Goal: Task Accomplishment & Management: Manage account settings

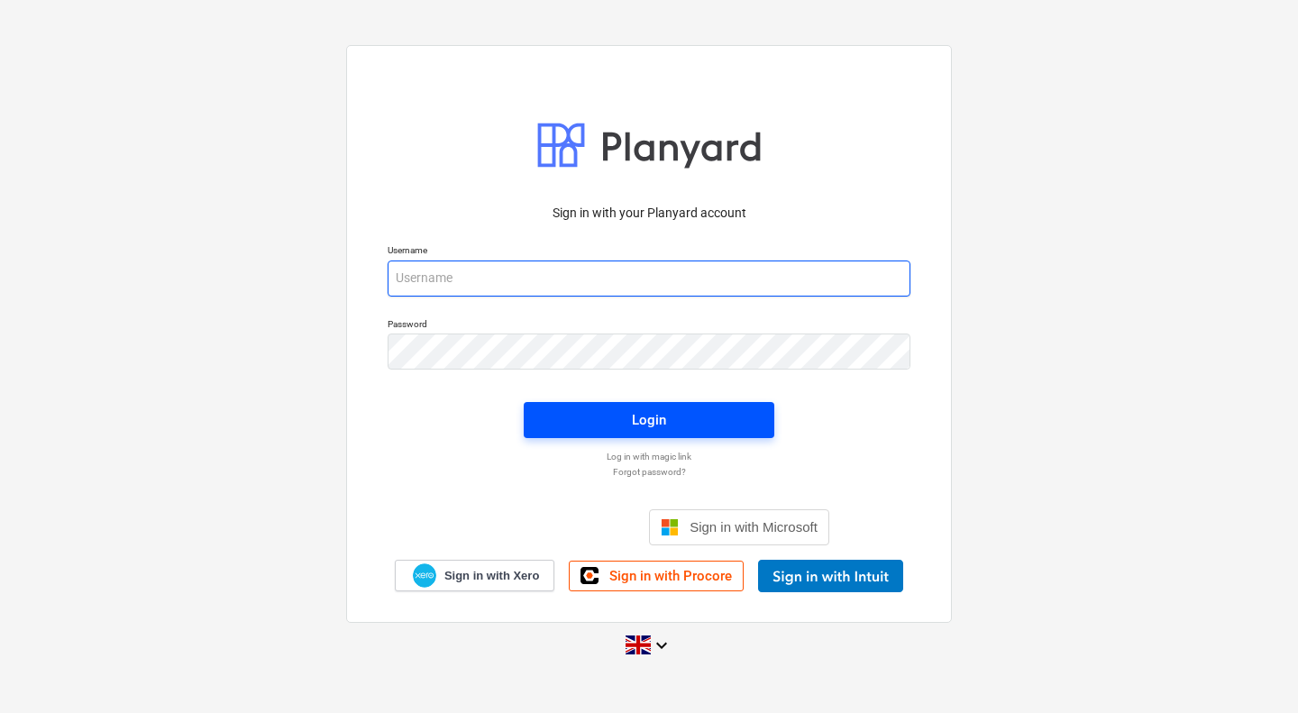
type input "[PERSON_NAME][EMAIL_ADDRESS][PERSON_NAME][DOMAIN_NAME]"
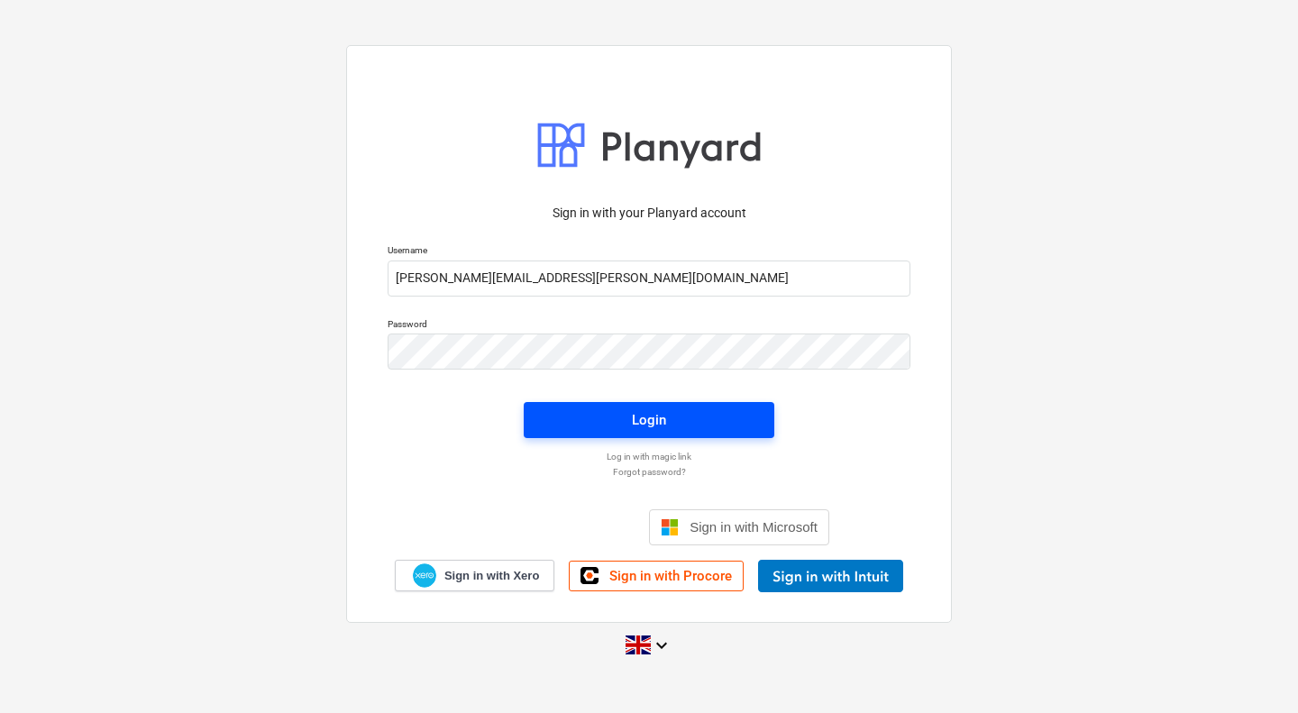
click at [596, 424] on span "Login" at bounding box center [648, 419] width 207 height 23
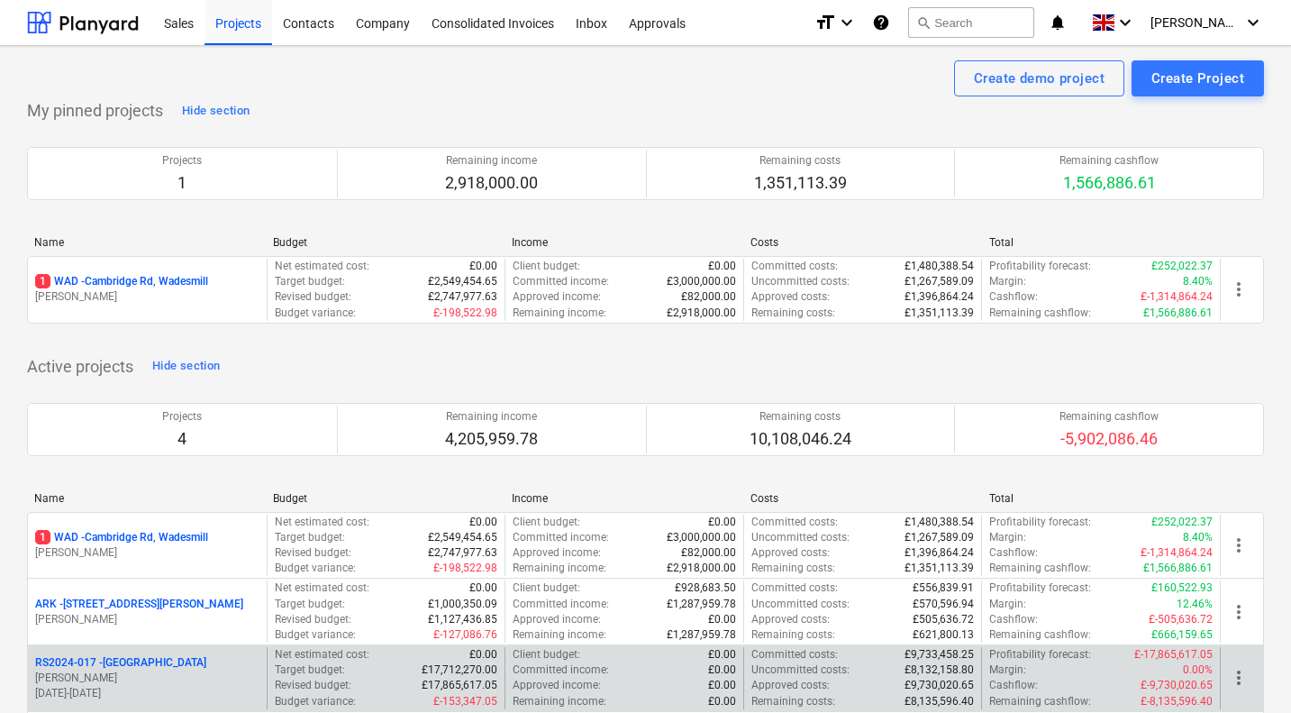
click at [135, 661] on p "RS2024-017 - [GEOGRAPHIC_DATA]" at bounding box center [120, 662] width 171 height 15
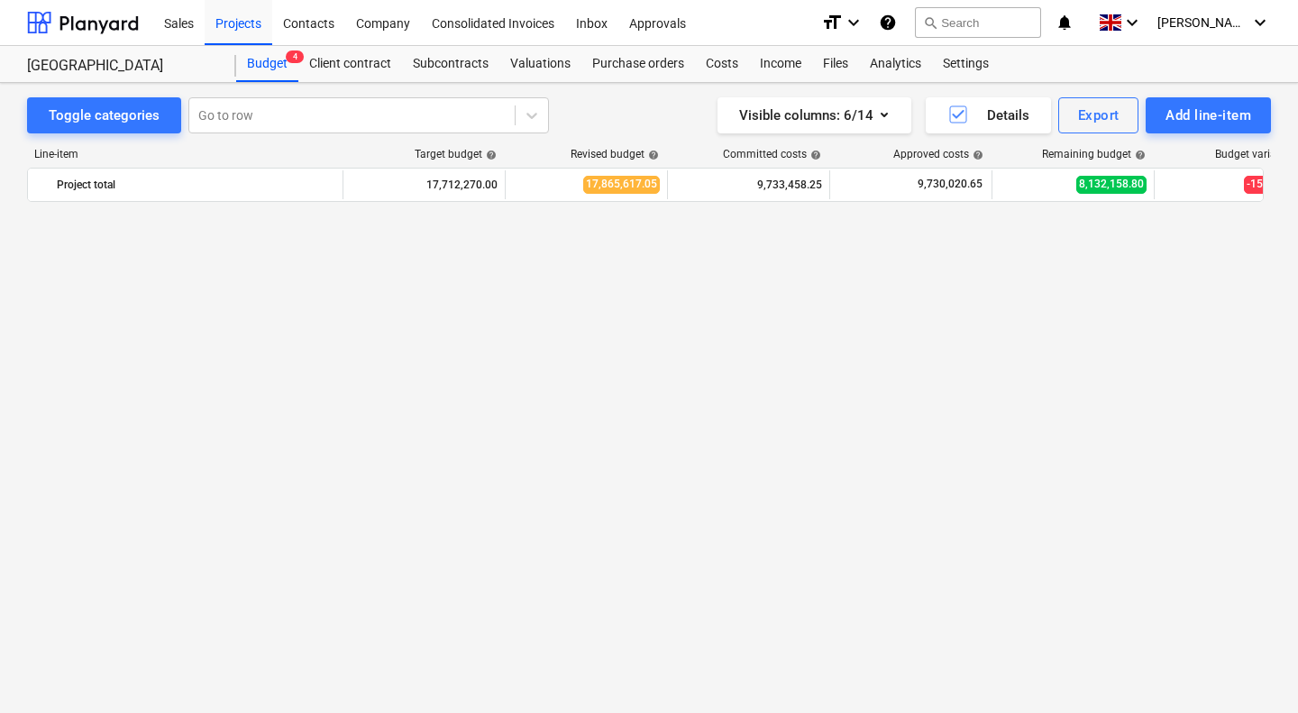
scroll to position [2459, 0]
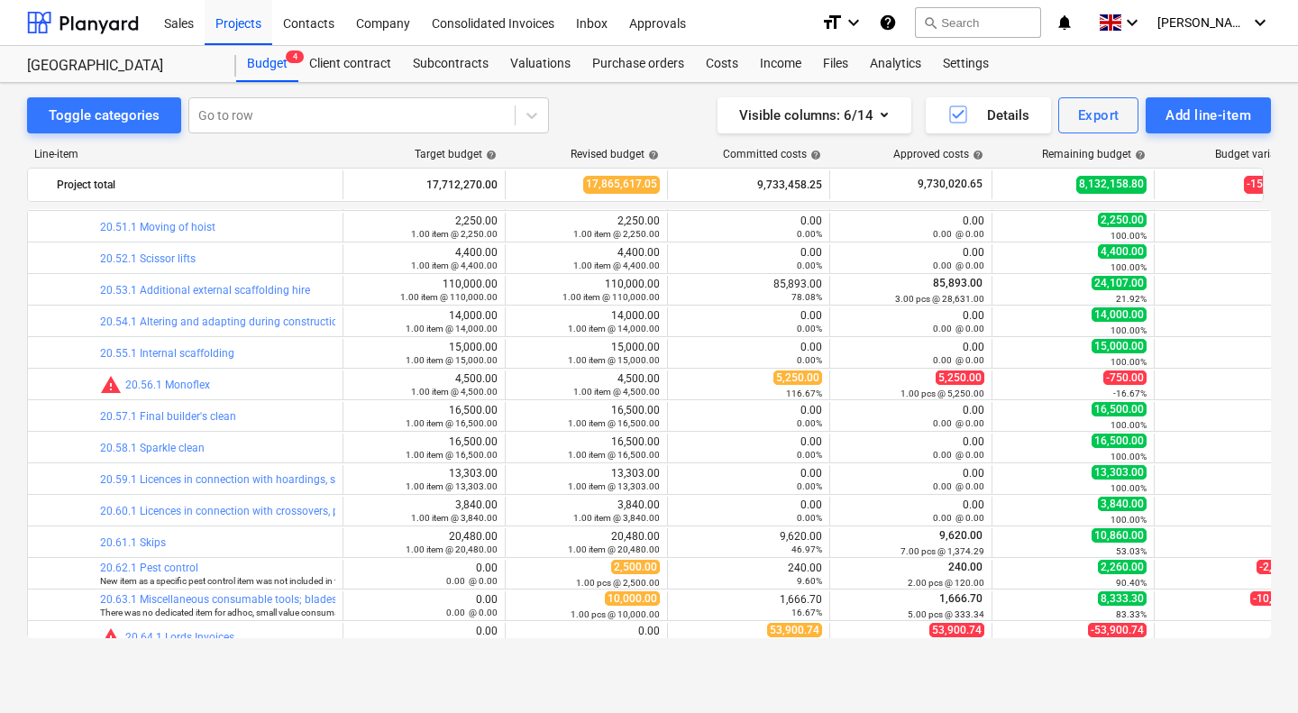
click at [15, 492] on div "Toggle categories Go to row Visible columns : 6/14 Details Export Add line-item…" at bounding box center [649, 378] width 1298 height 591
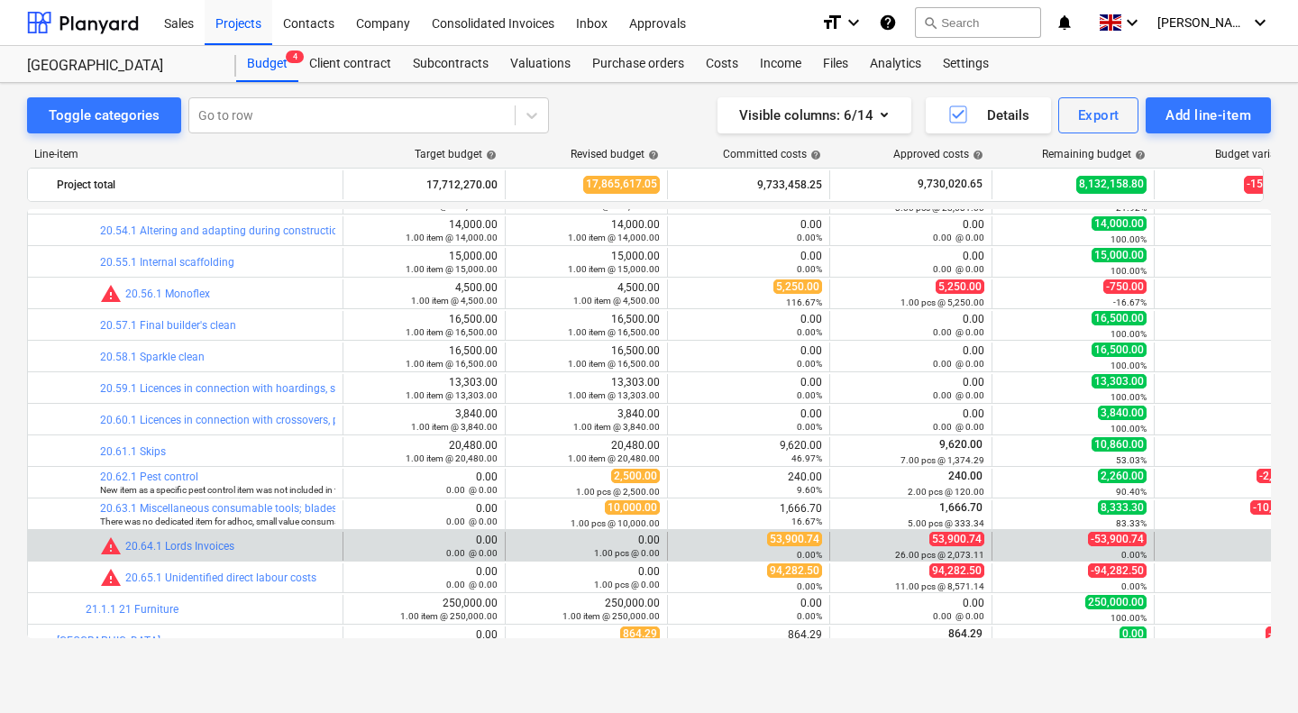
scroll to position [0, 98]
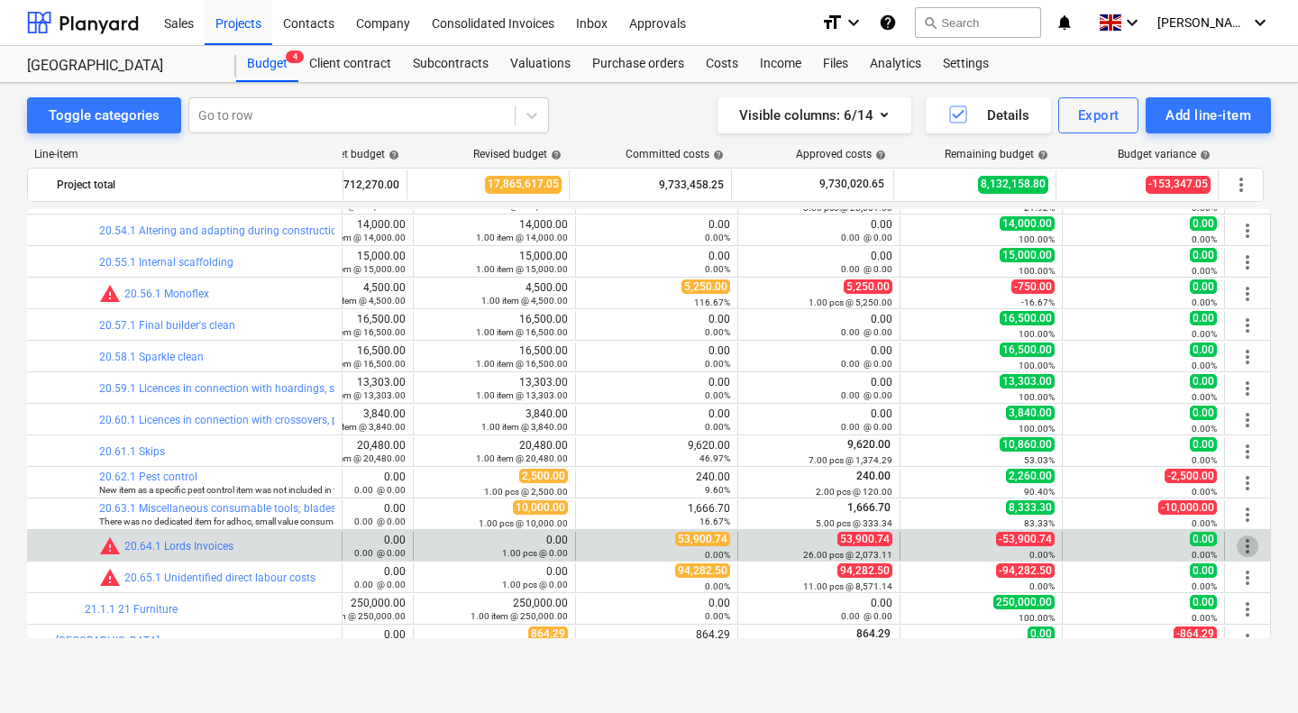
click at [1244, 547] on span "more_vert" at bounding box center [1247, 546] width 22 height 22
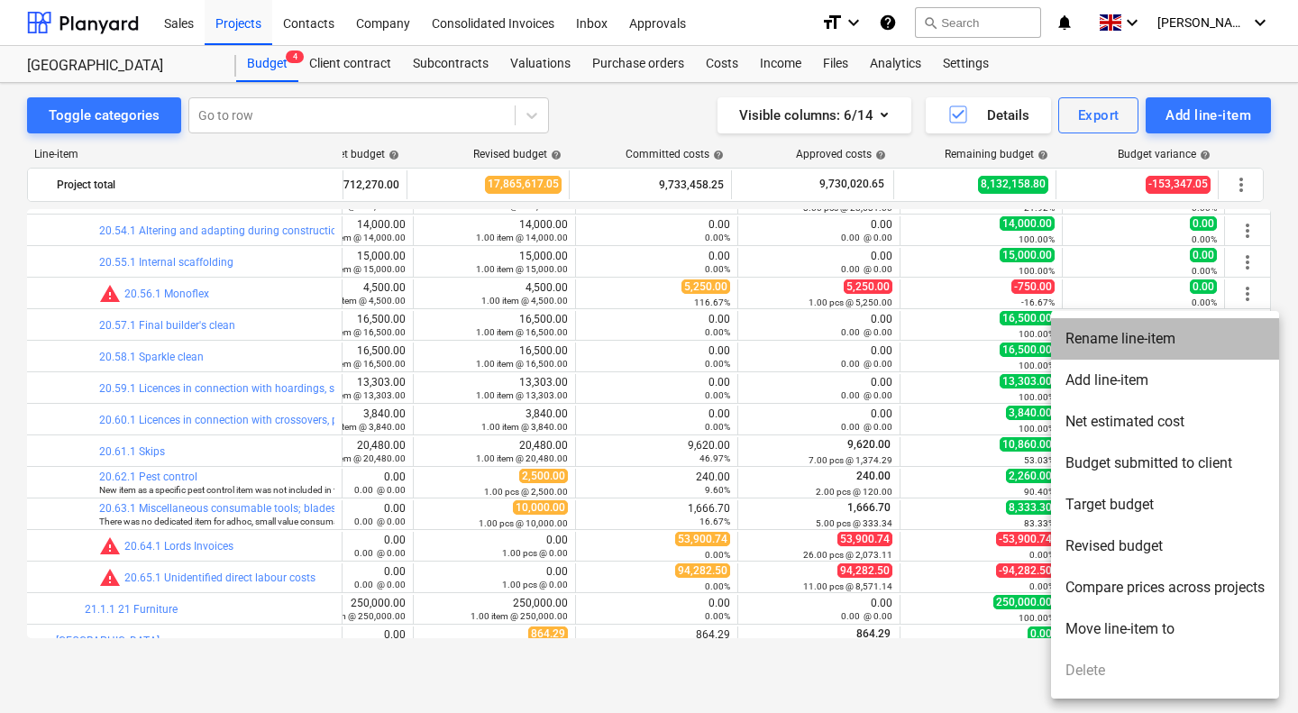
click at [1148, 333] on li "Rename line-item" at bounding box center [1165, 338] width 228 height 41
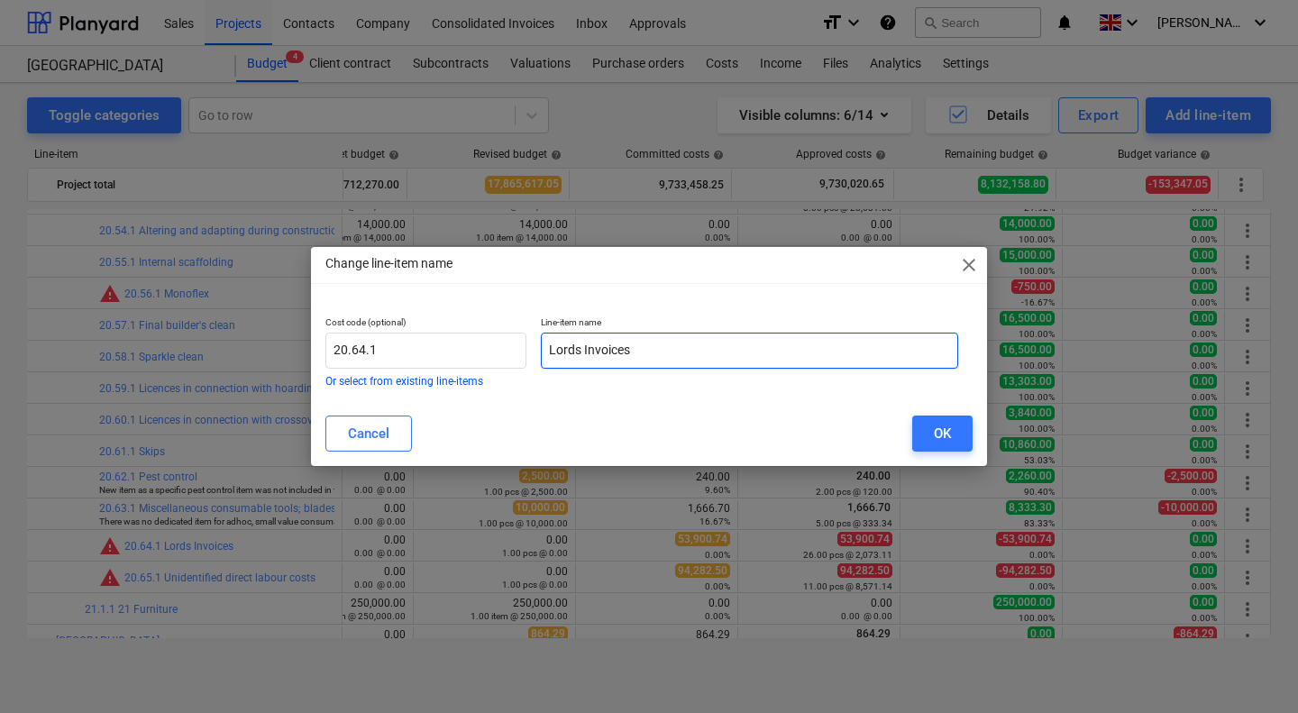
click at [584, 345] on input "Lords Invoices" at bounding box center [749, 351] width 417 height 36
type input "Lords an materials Invoices"
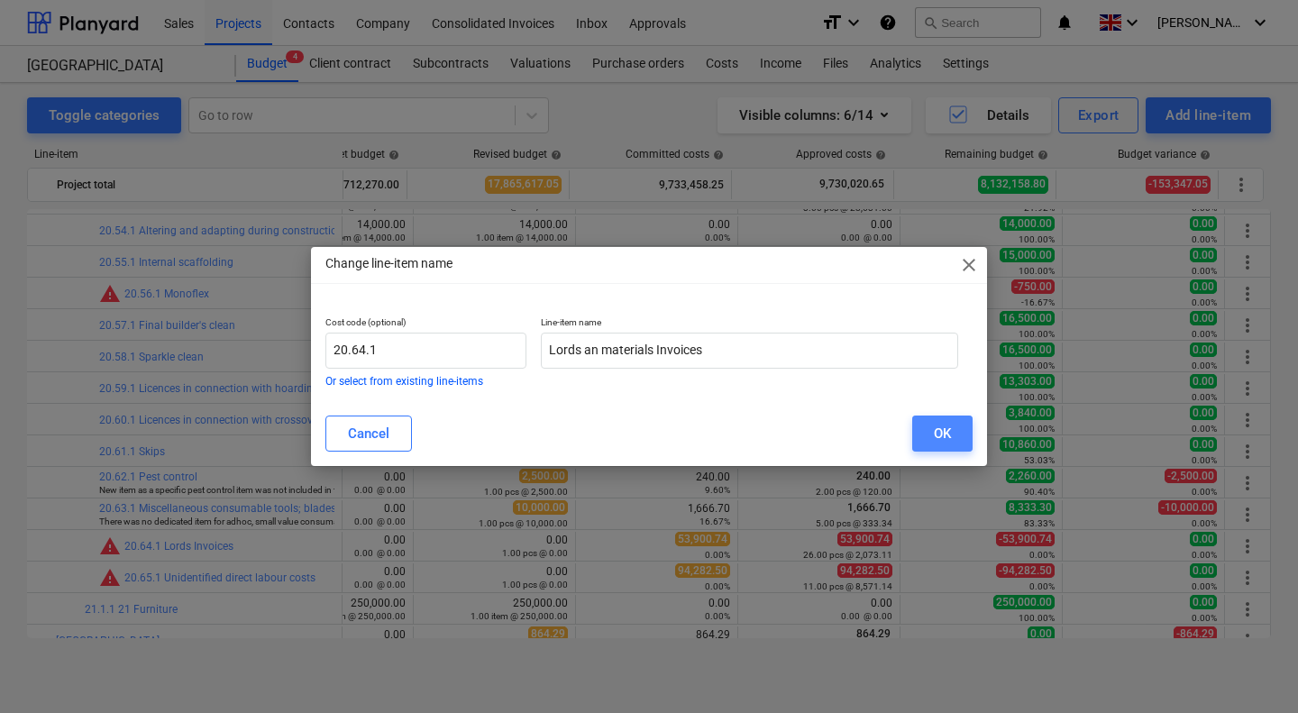
click at [930, 433] on button "OK" at bounding box center [942, 433] width 60 height 36
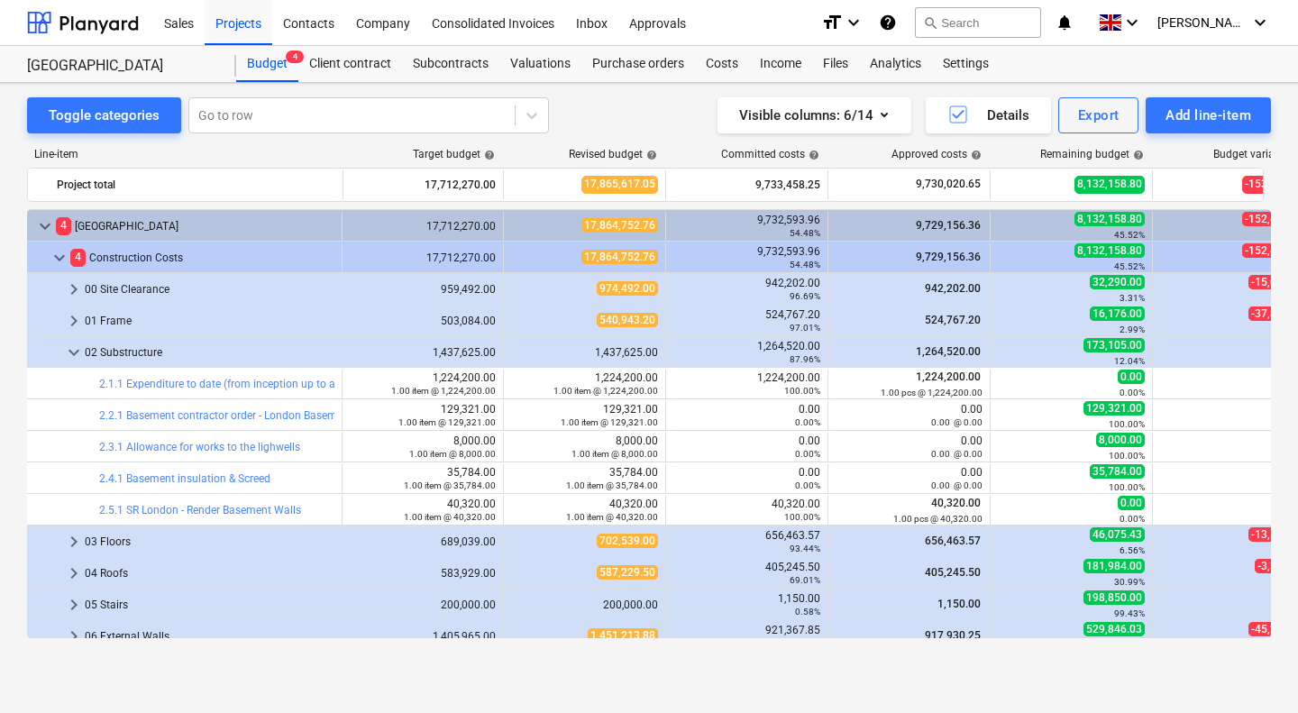
scroll to position [52, 2]
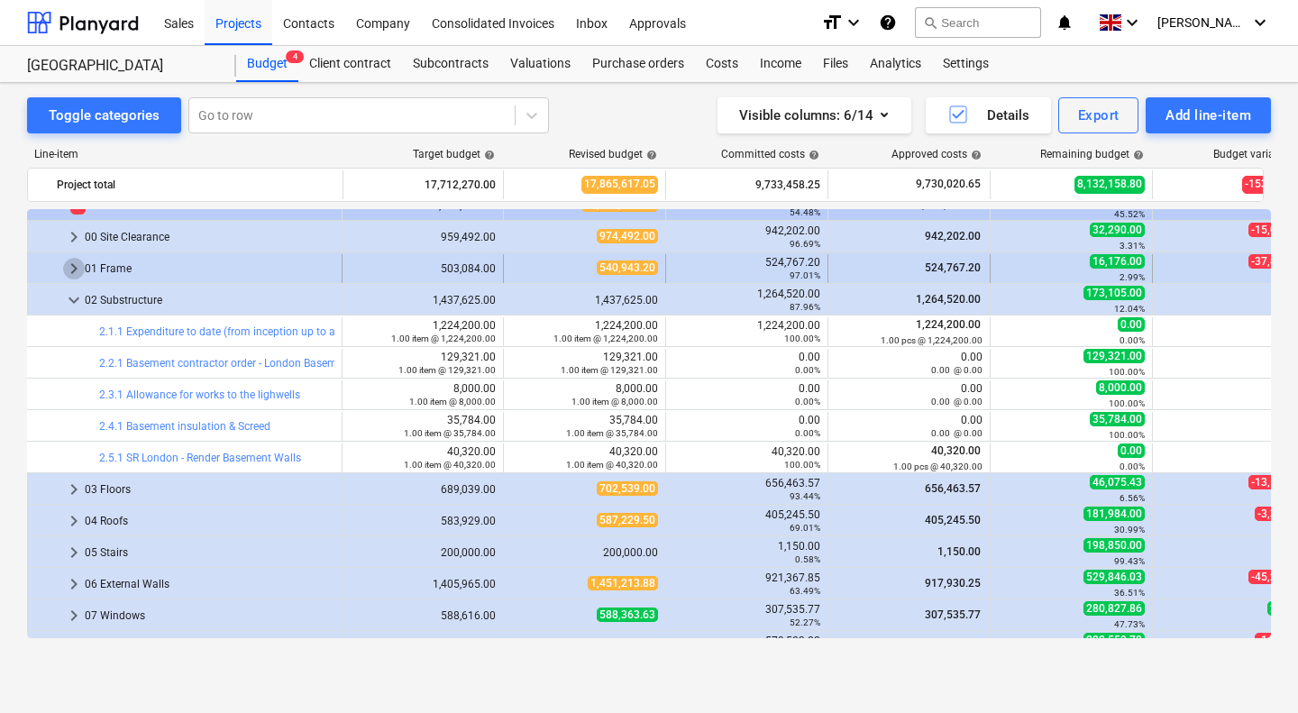
click at [74, 269] on span "keyboard_arrow_right" at bounding box center [74, 269] width 22 height 22
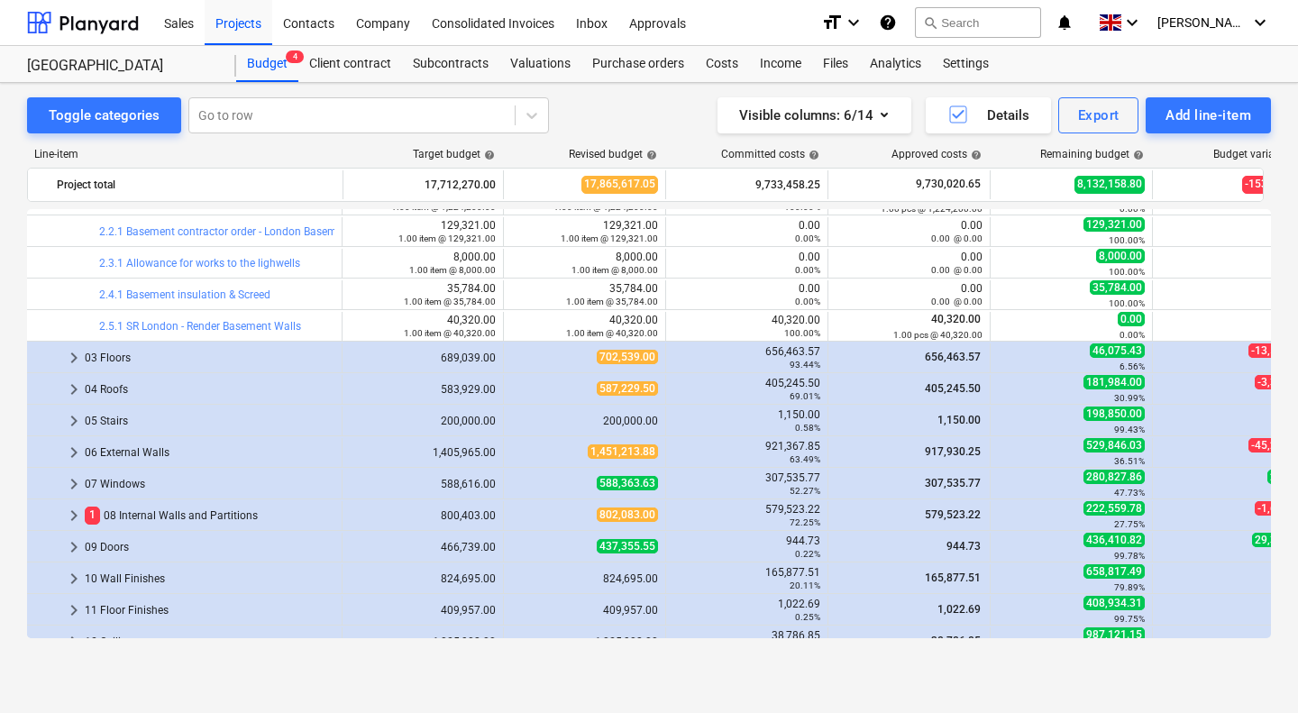
scroll to position [408, 2]
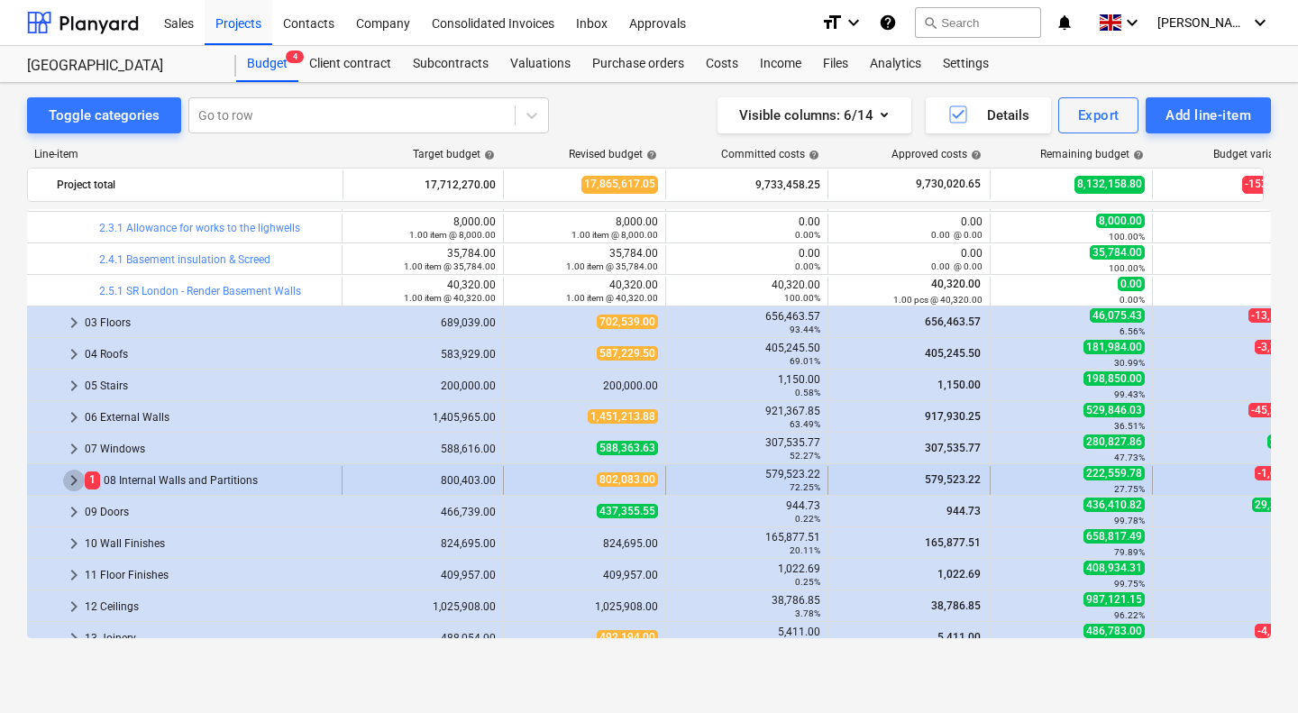
click at [68, 480] on span "keyboard_arrow_right" at bounding box center [74, 480] width 22 height 22
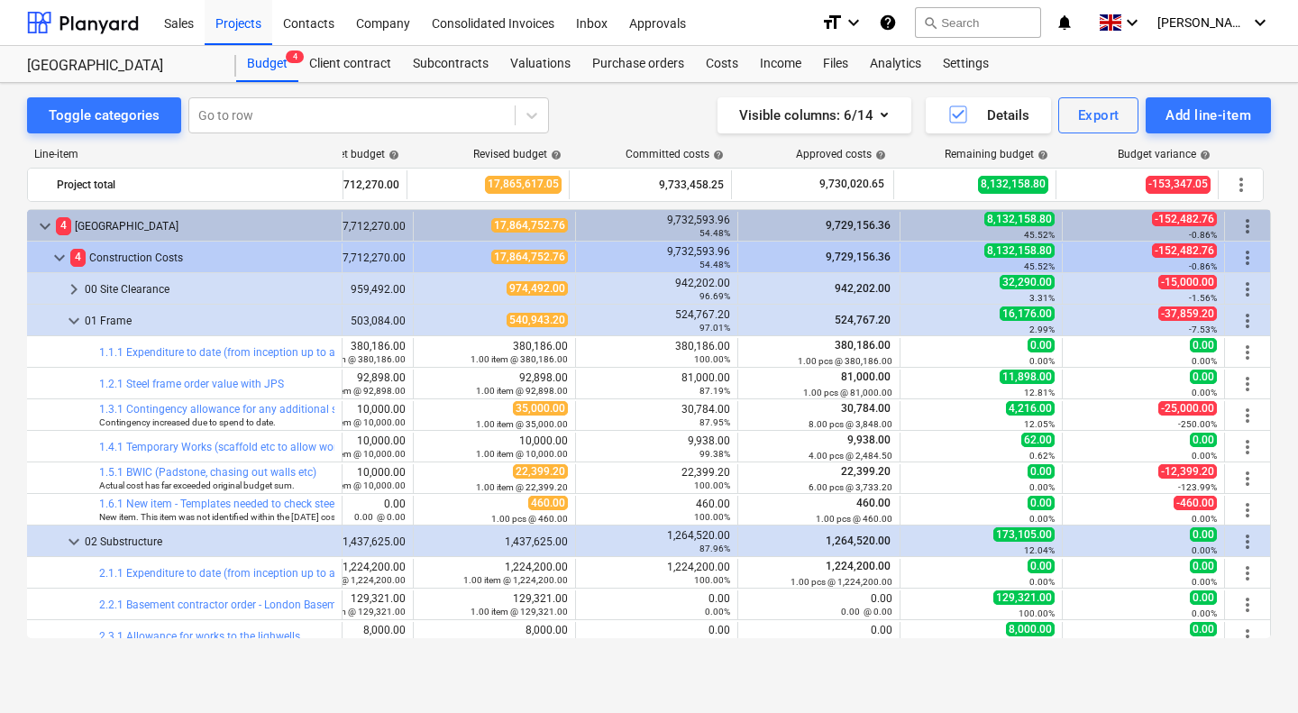
scroll to position [608, 98]
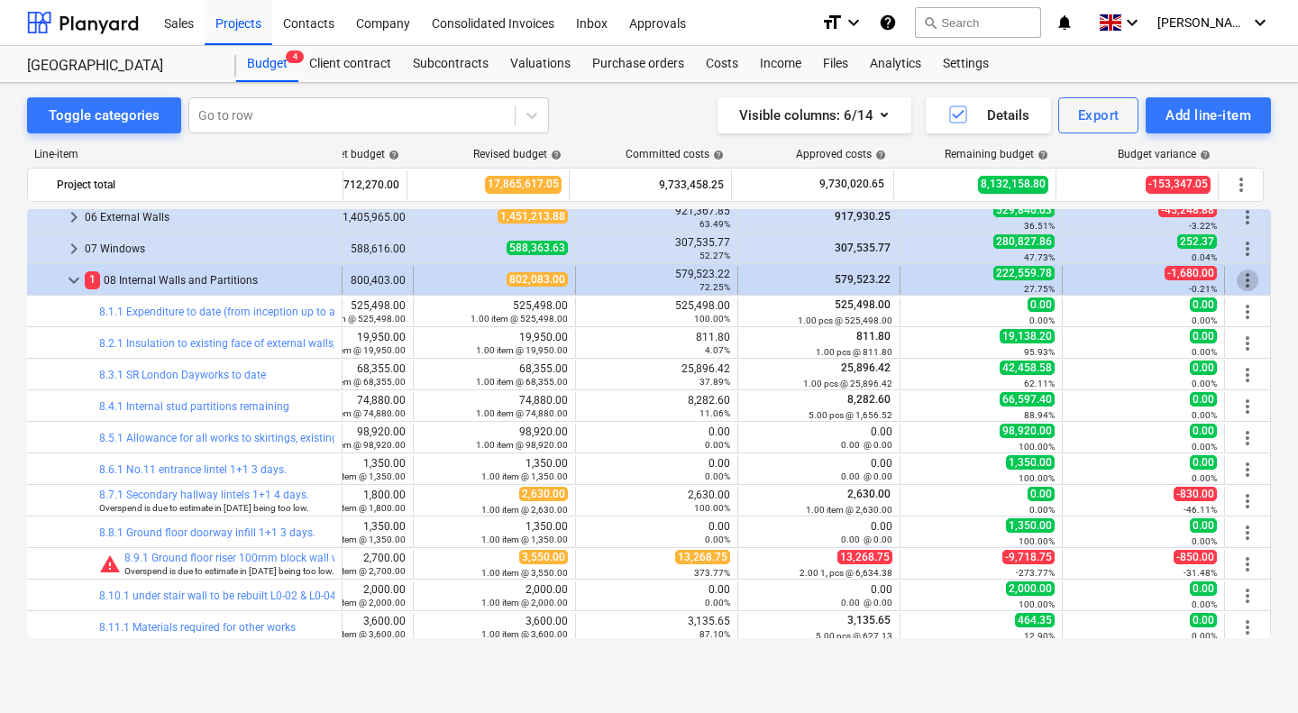
click at [1241, 284] on span "more_vert" at bounding box center [1247, 280] width 22 height 22
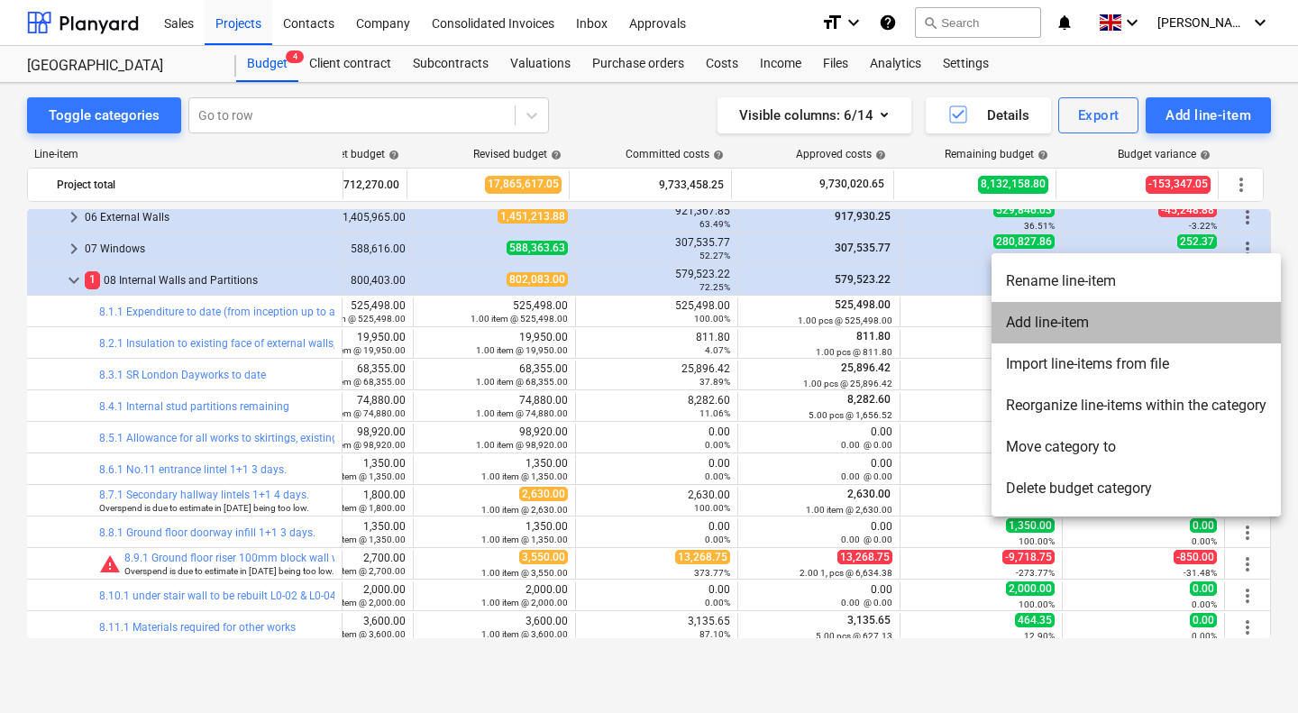
click at [1082, 321] on li "Add line-item" at bounding box center [1135, 322] width 289 height 41
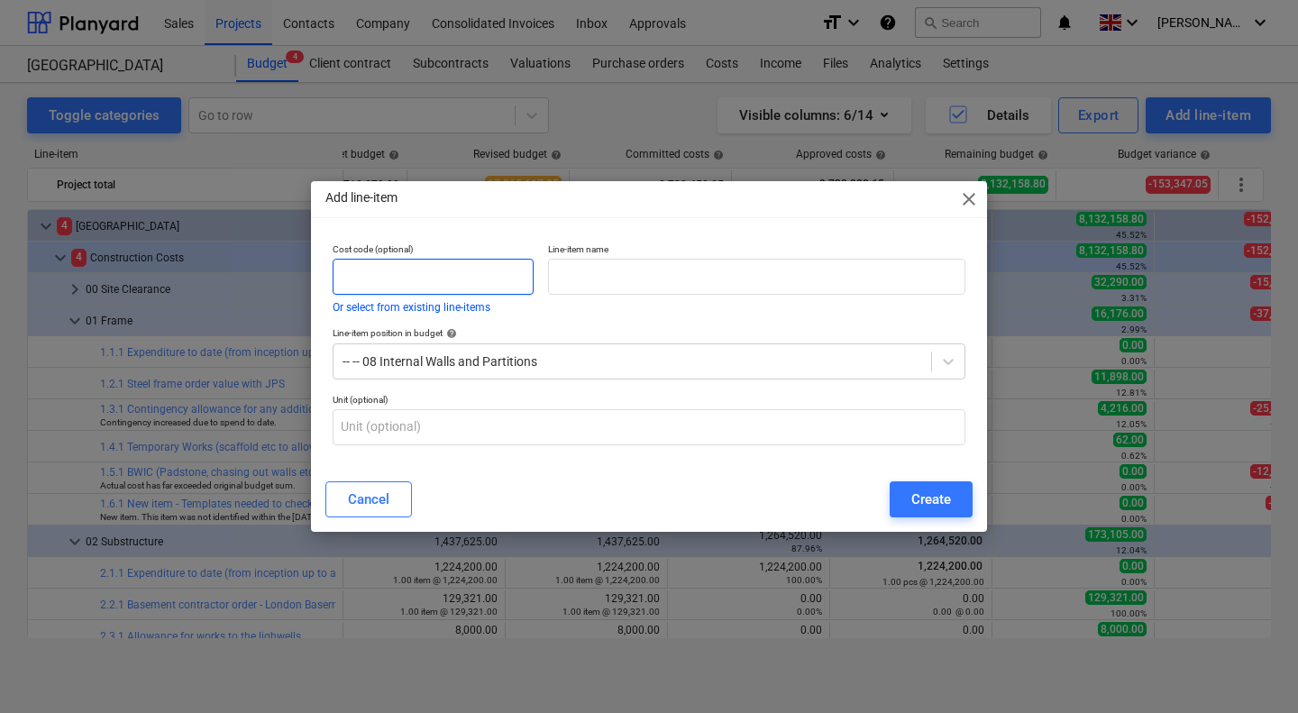
scroll to position [608, 0]
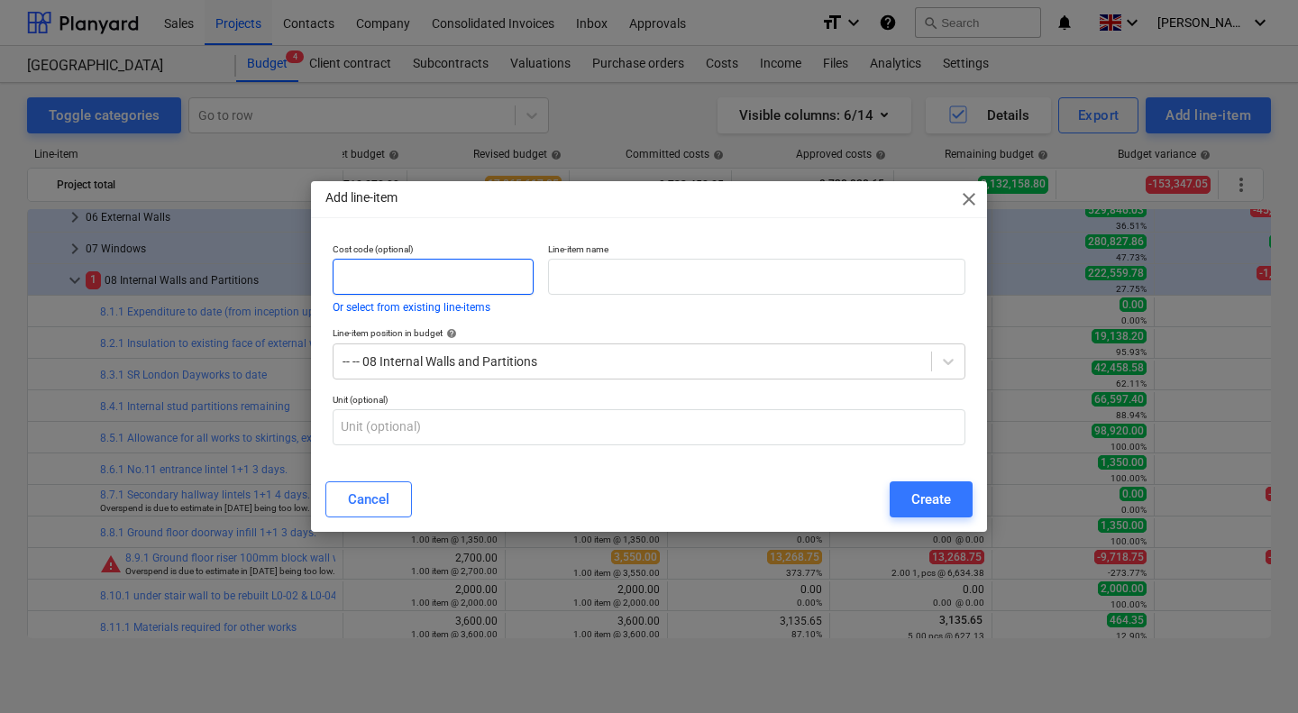
click at [495, 271] on input "text" at bounding box center [433, 277] width 201 height 36
type input "8.12.1"
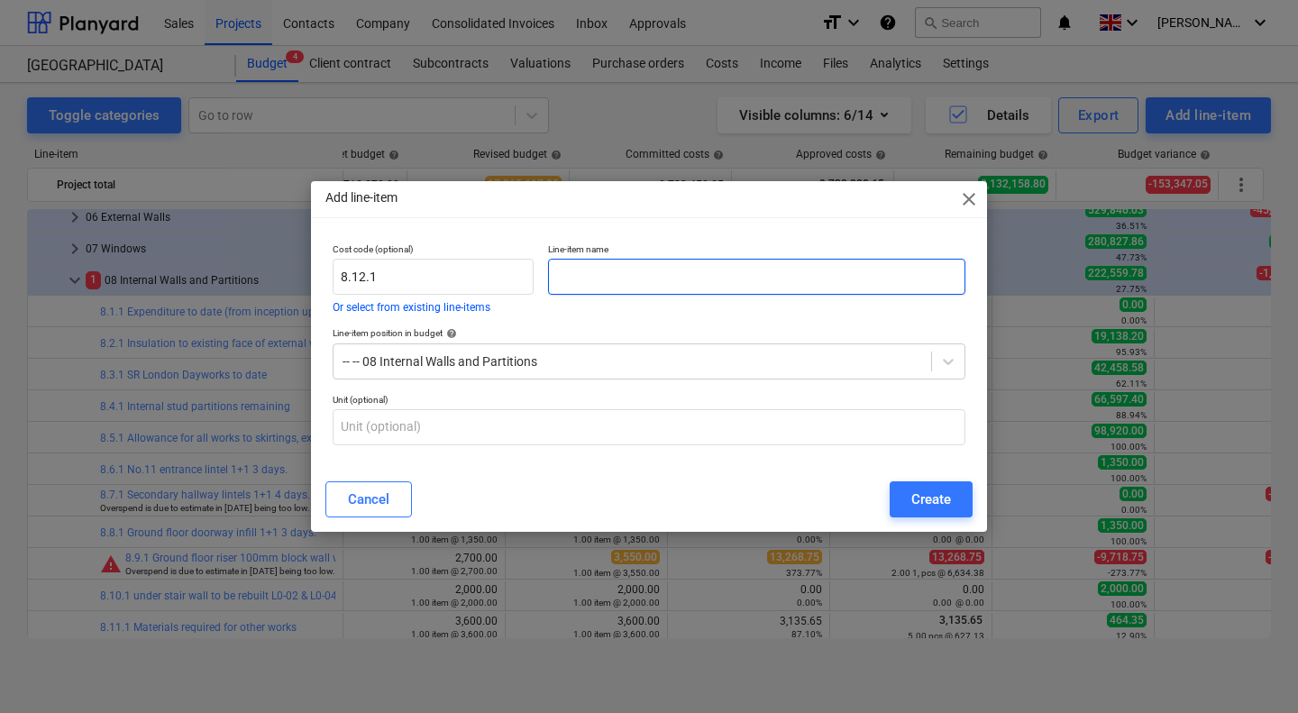
click at [597, 285] on input "text" at bounding box center [756, 277] width 417 height 36
type input "Increase door height of flat 2 front door"
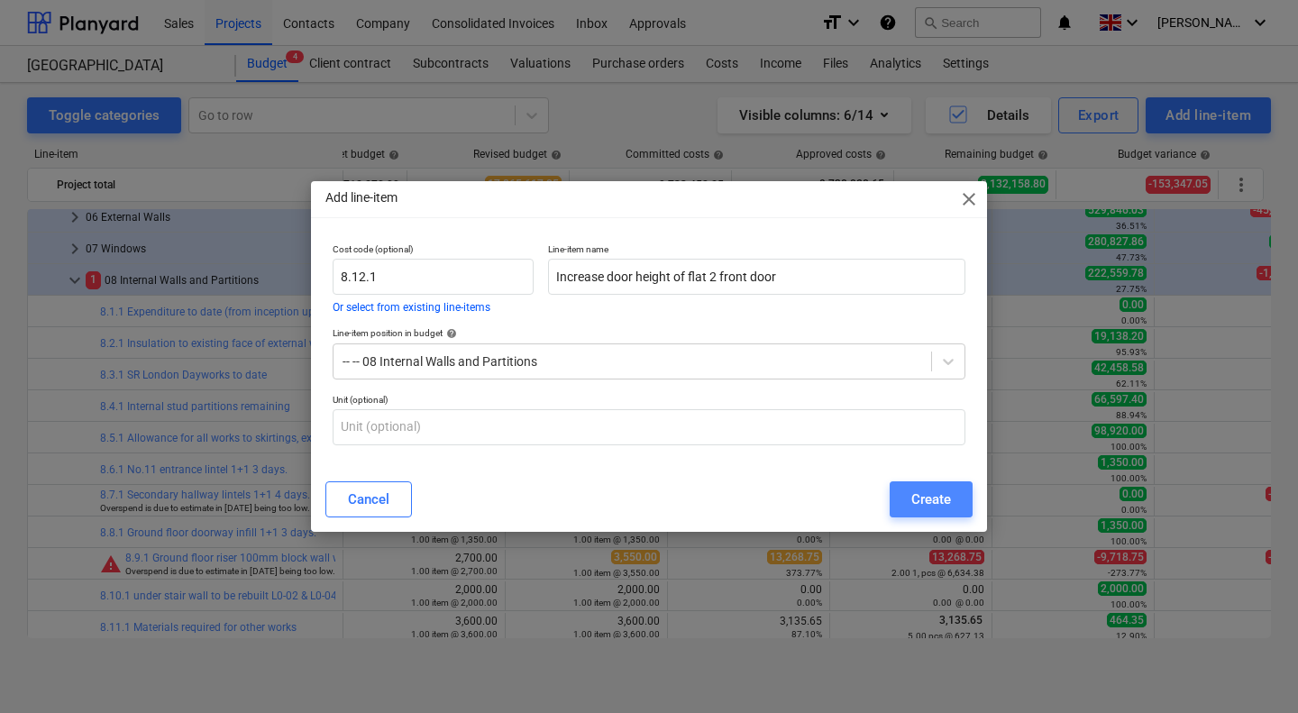
click at [930, 500] on div "Create" at bounding box center [931, 499] width 40 height 23
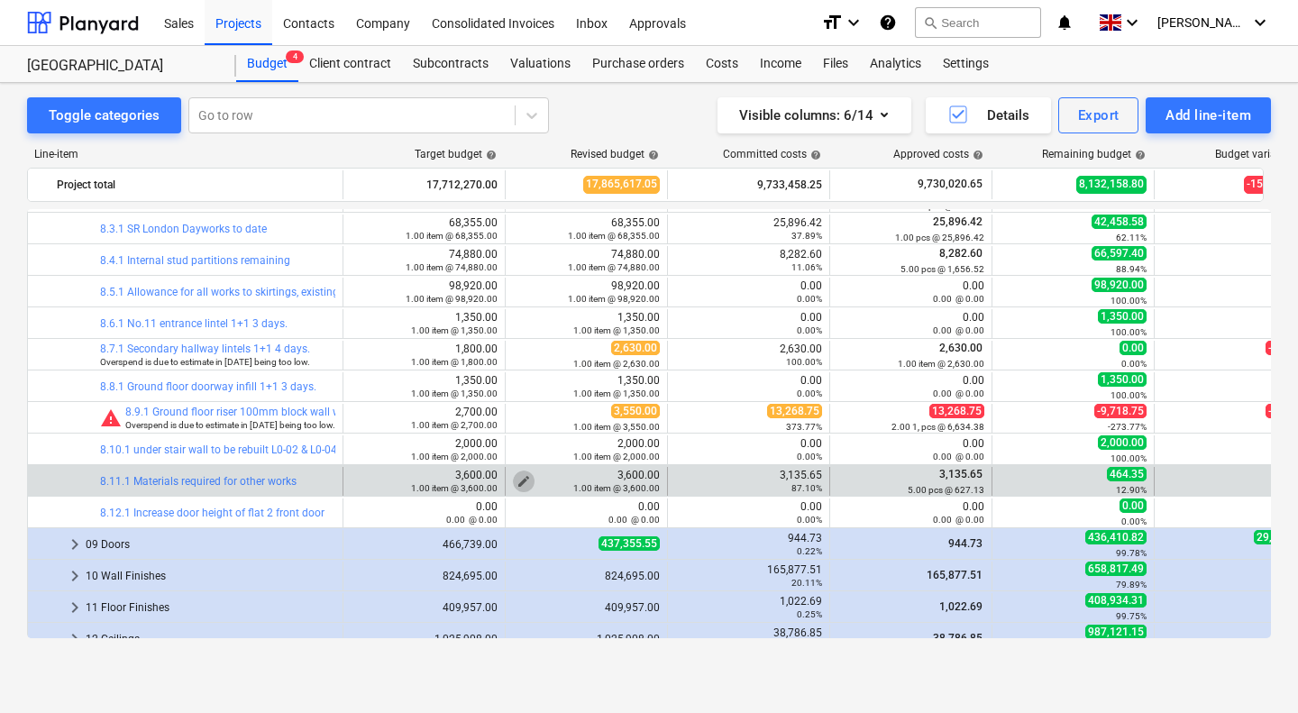
click at [526, 478] on span "edit" at bounding box center [523, 481] width 14 height 14
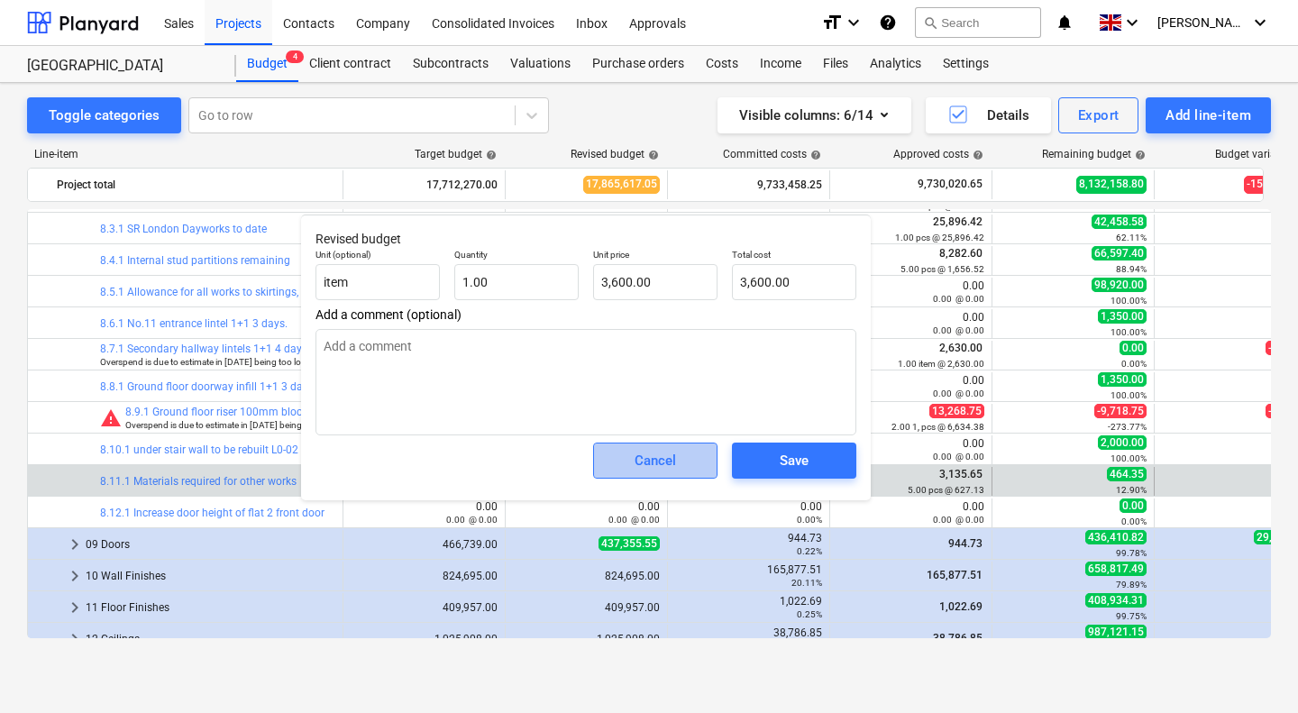
click at [643, 460] on div "Cancel" at bounding box center [654, 460] width 41 height 23
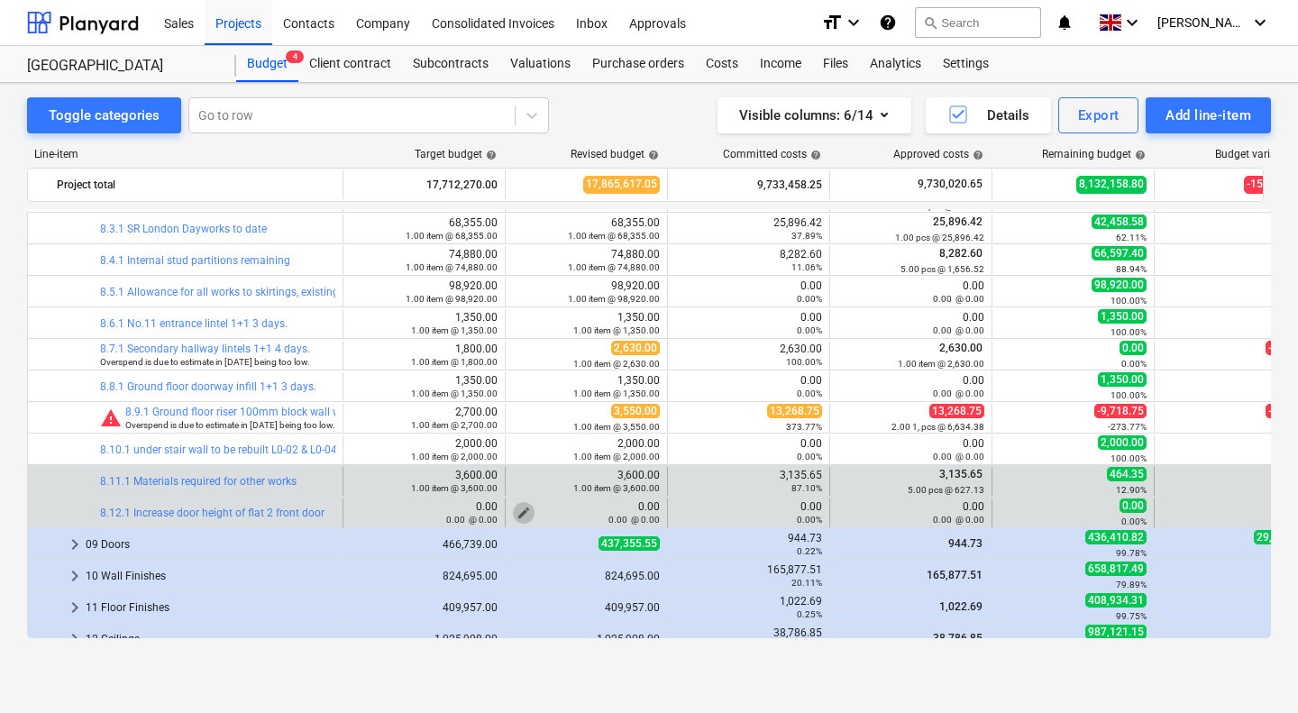
click at [523, 510] on span "edit" at bounding box center [523, 513] width 14 height 14
type textarea "x"
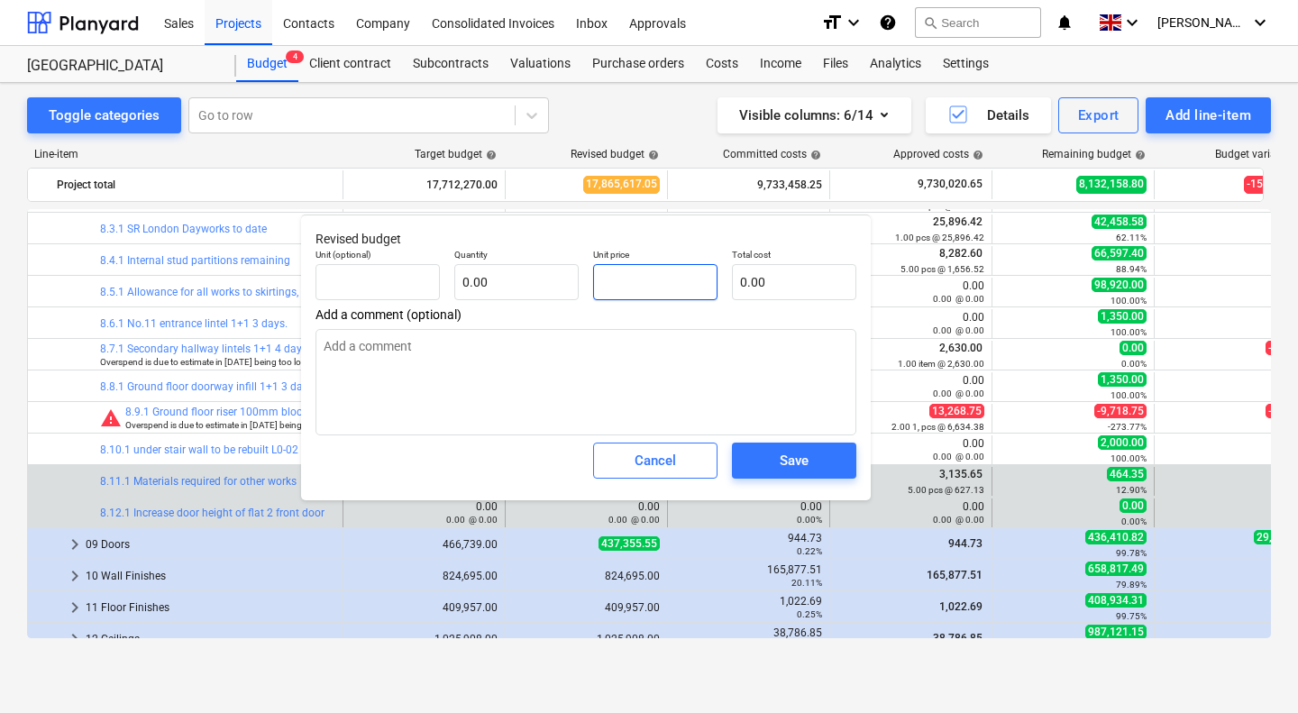
click at [645, 287] on input "text" at bounding box center [655, 282] width 124 height 36
type textarea "x"
type input "pcs"
type input "1"
type input "1.00"
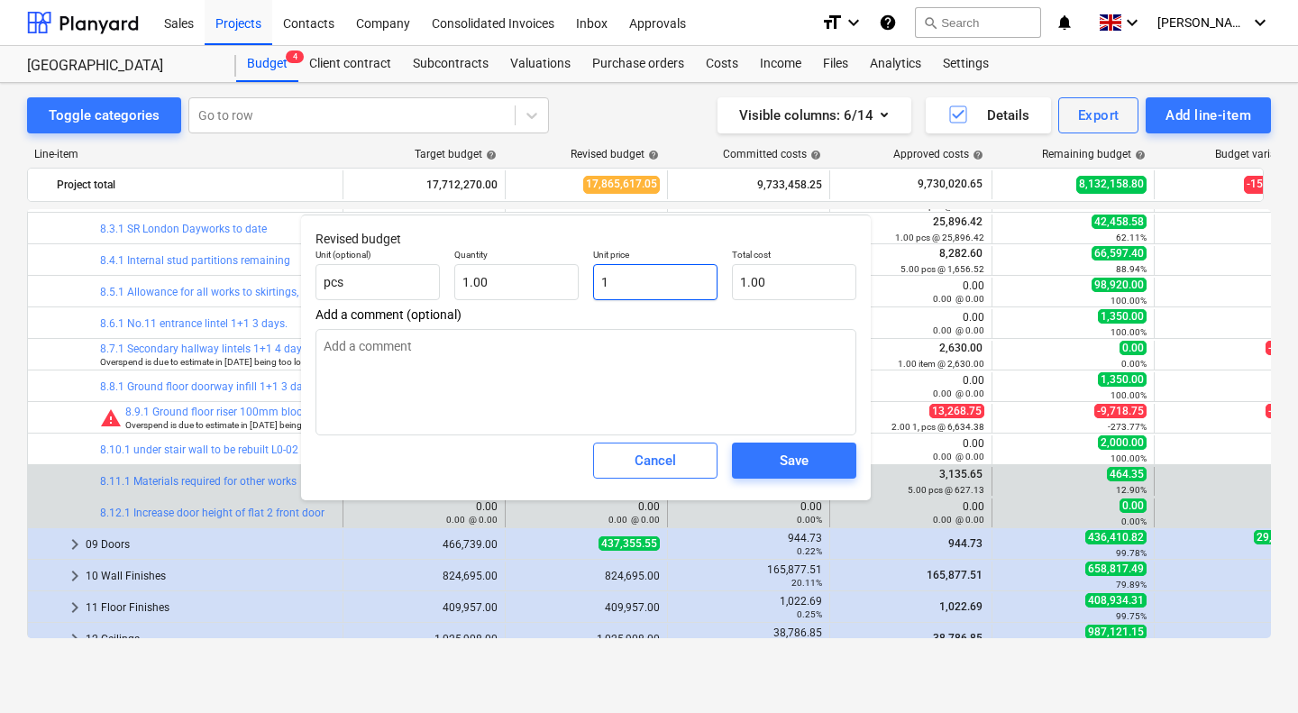
type input "1.00"
type input "10"
type textarea "x"
type input "10.00"
type textarea "x"
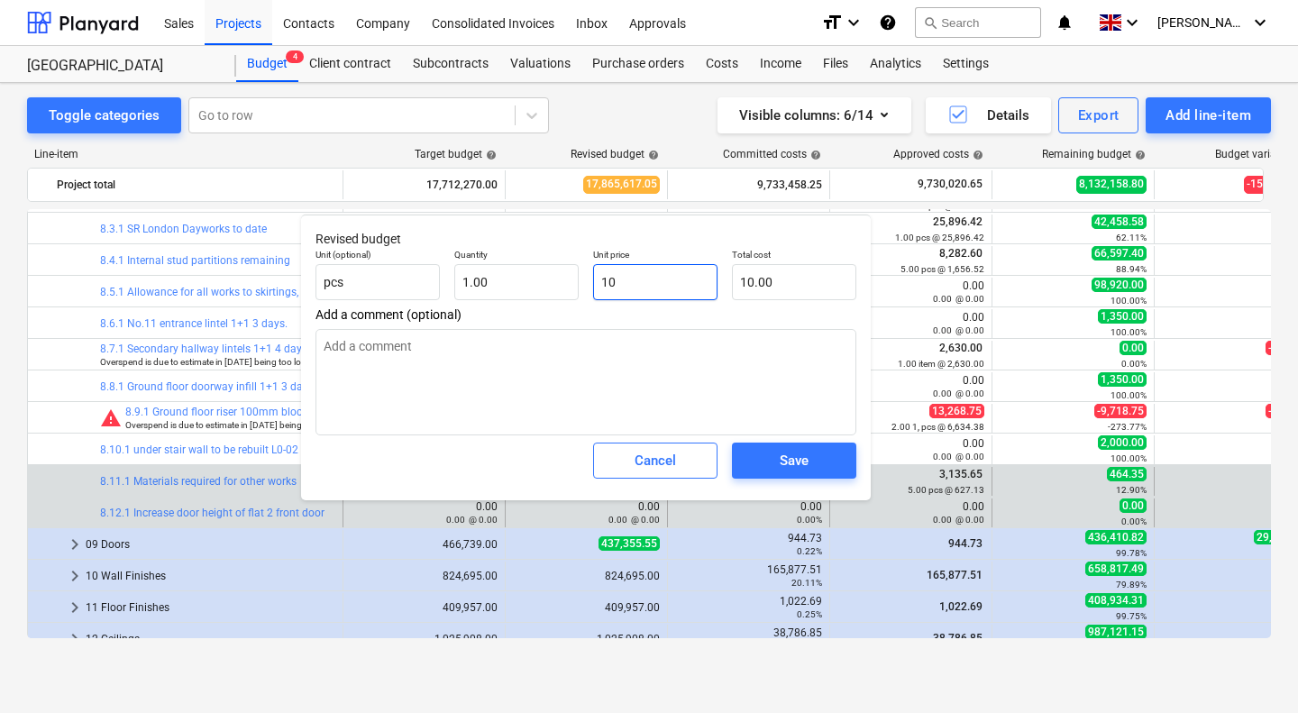
type input "100"
type input "100.00"
type textarea "x"
type input "1000"
type input "1,000.00"
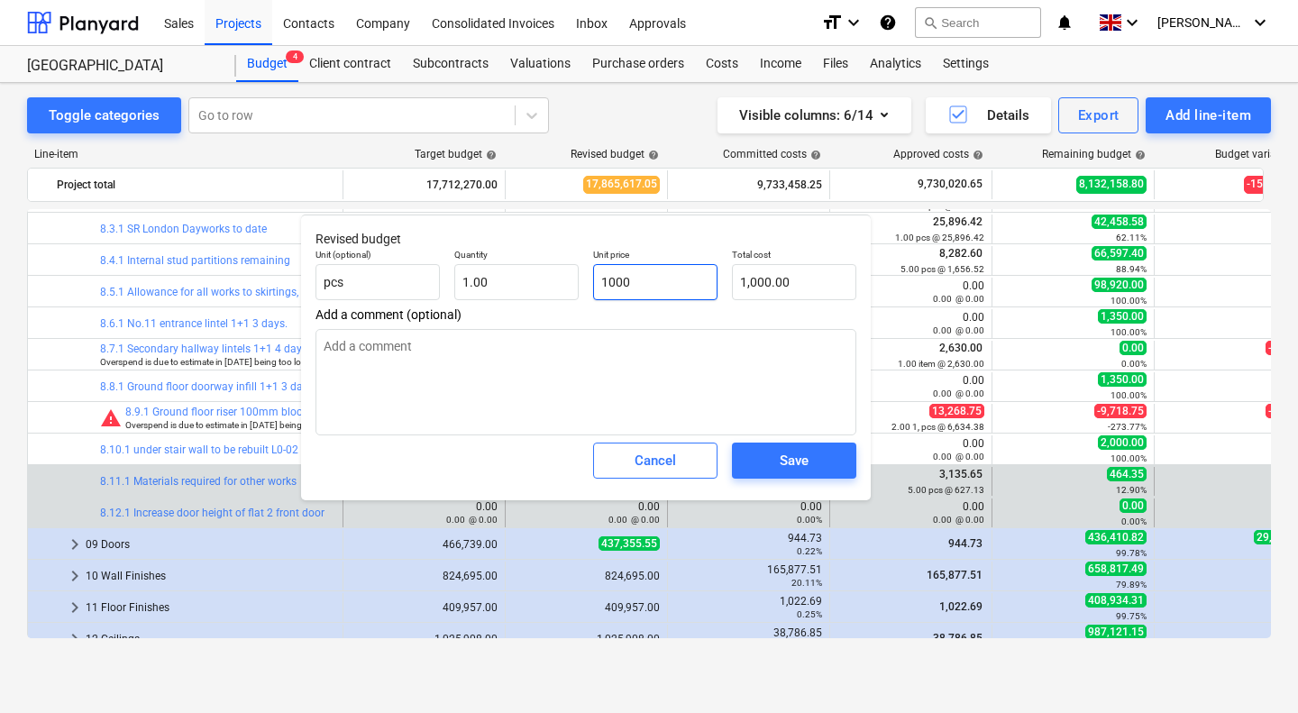
type textarea "x"
type input "10000"
type input "10,000.00"
type input "10000"
type textarea "x"
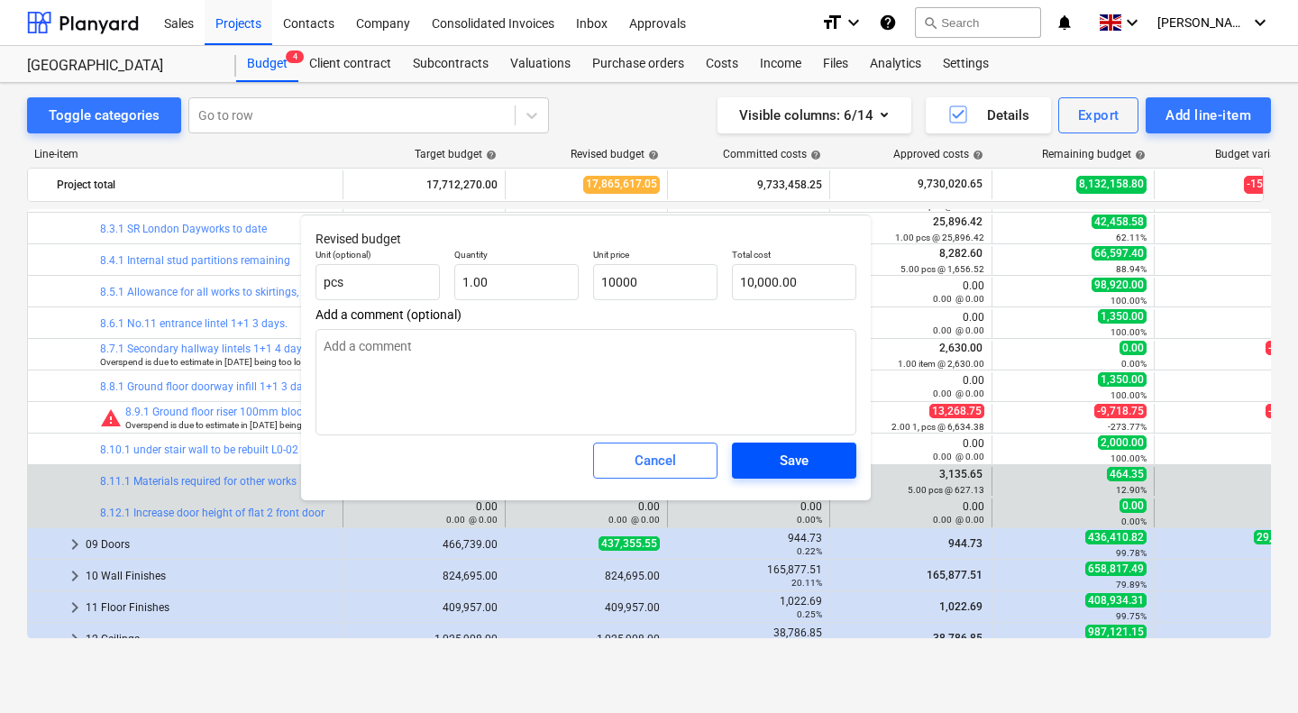
type input "10,000.00"
click at [789, 466] on div "Save" at bounding box center [793, 460] width 29 height 23
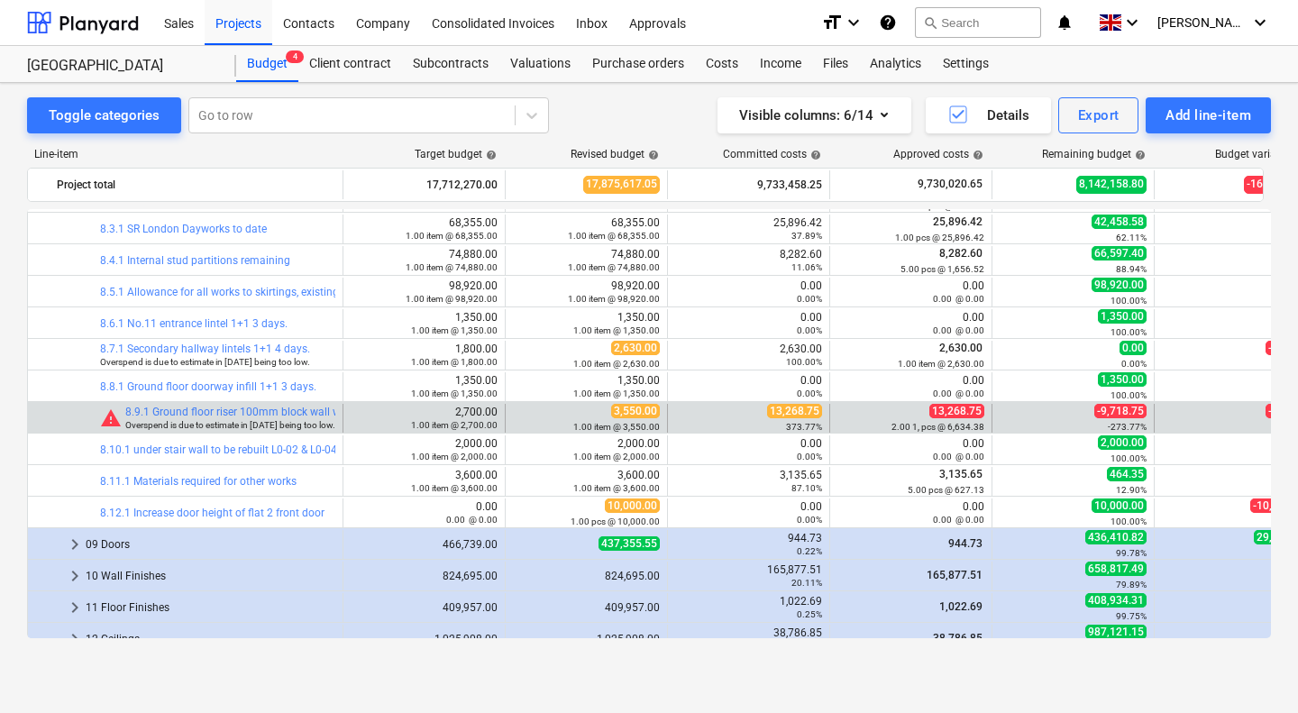
scroll to position [726, 0]
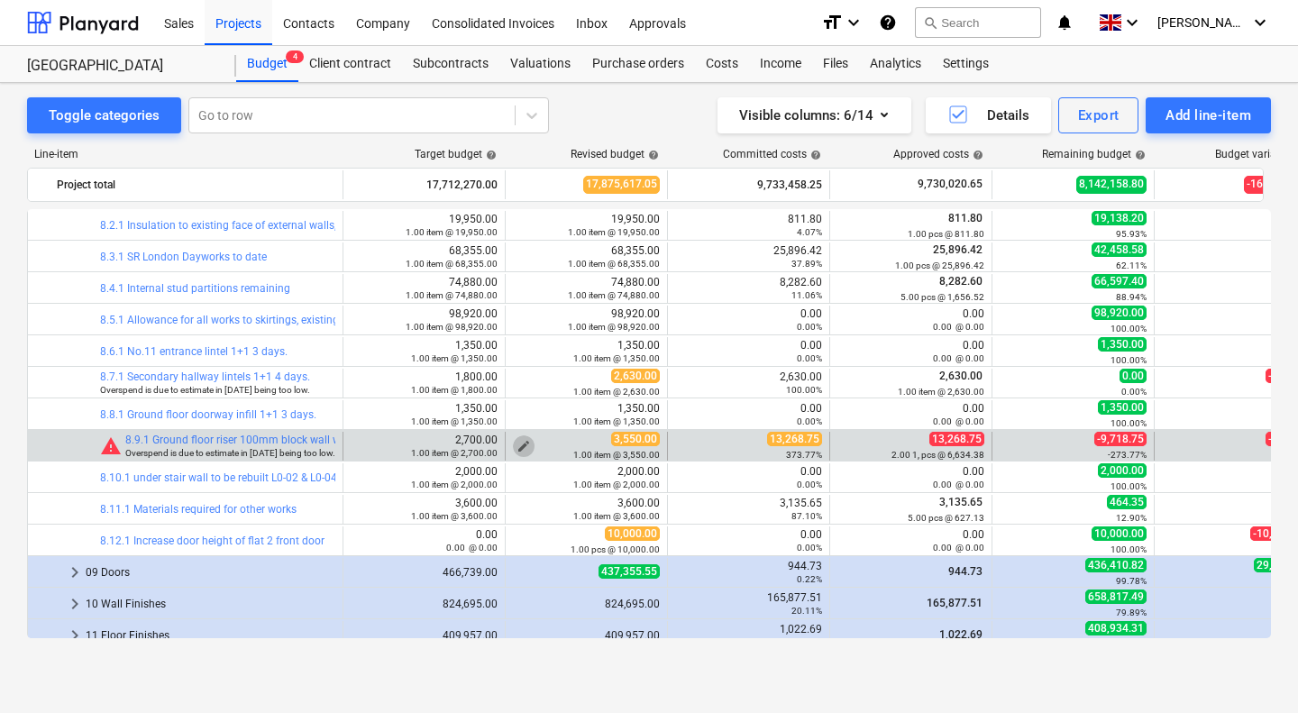
click at [519, 443] on span "edit" at bounding box center [523, 446] width 14 height 14
type textarea "x"
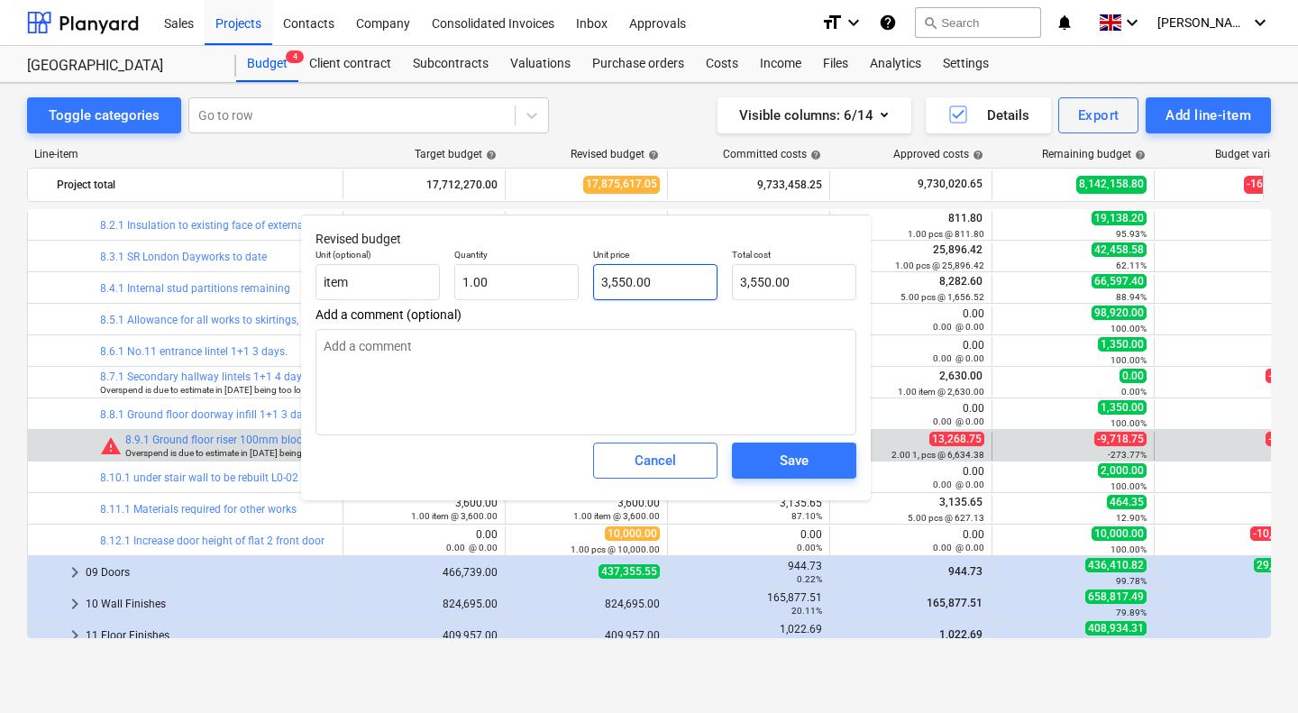
type input "3550"
drag, startPoint x: 683, startPoint y: 273, endPoint x: 545, endPoint y: 297, distance: 140.0
click at [545, 297] on div "Unit (optional) item Quantity 1.00 Unit price 3550 Total cost 3,550.00" at bounding box center [585, 275] width 555 height 66
type textarea "x"
type input "1"
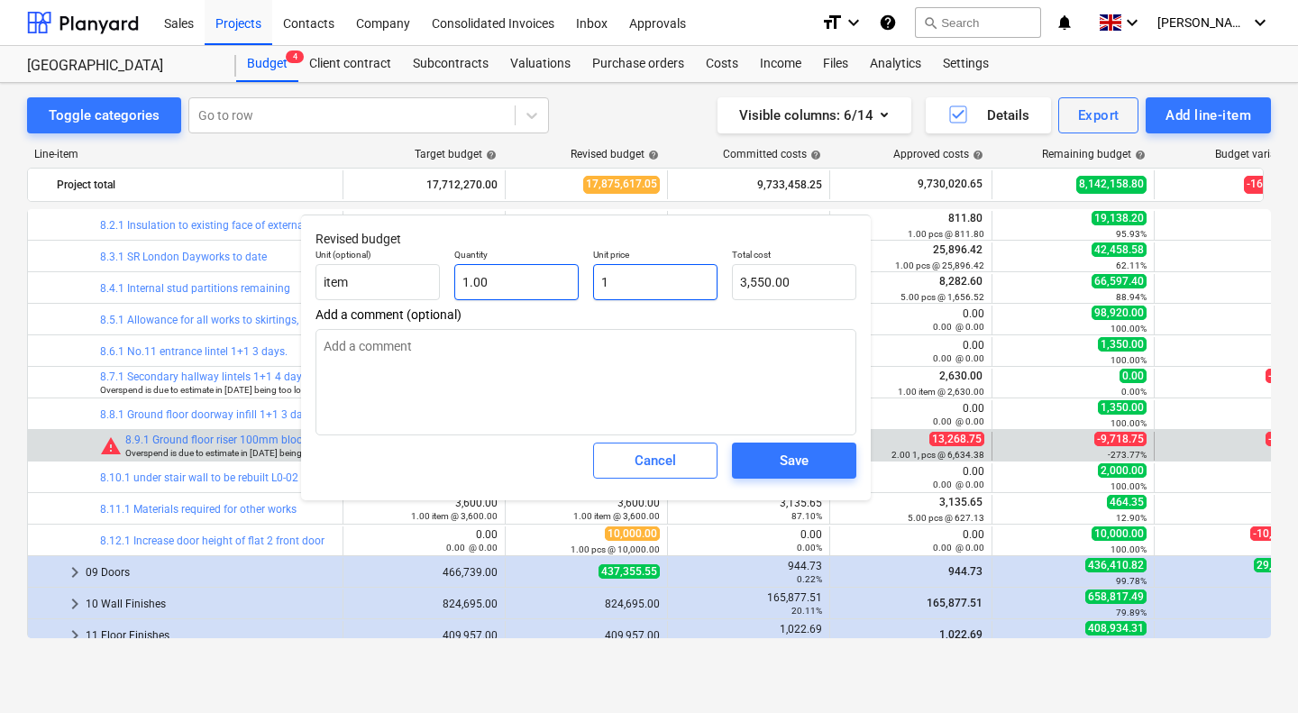
type input "1.00"
type textarea "x"
type input "14"
type input "14.00"
type textarea "x"
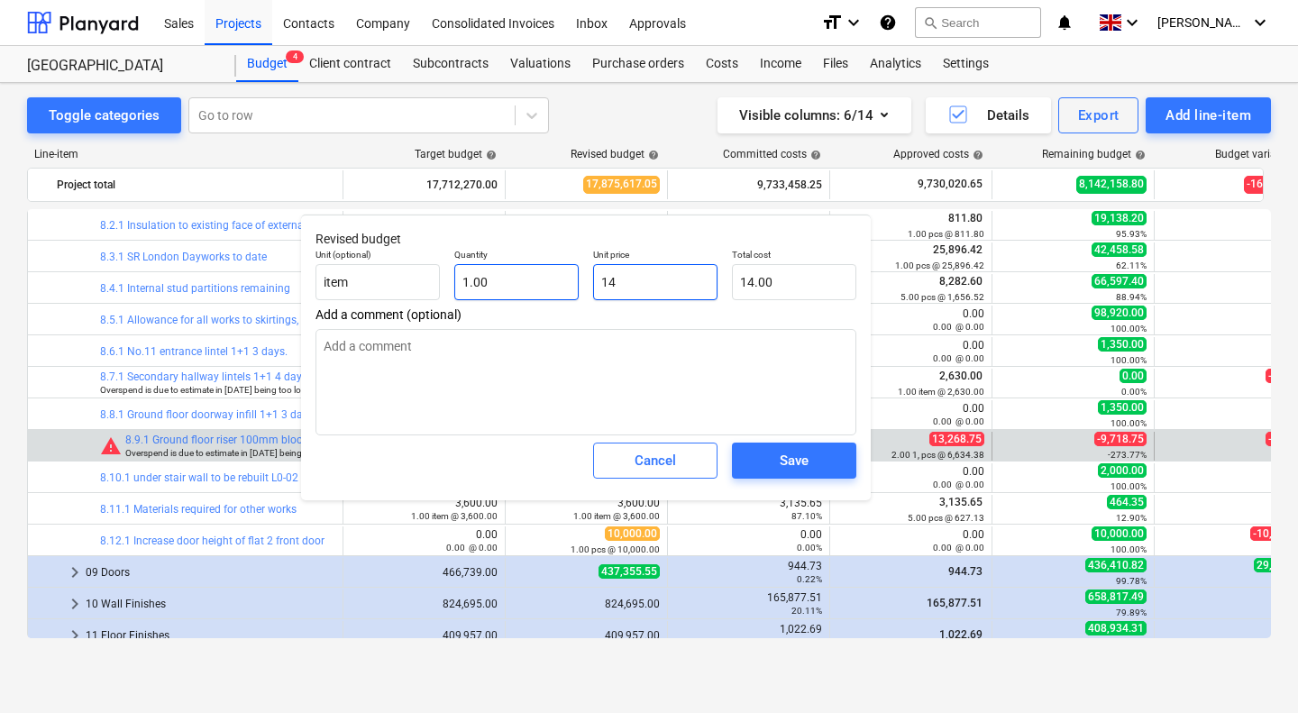
type input "140"
type input "140.00"
type input "1400"
type textarea "x"
type input "1,400.00"
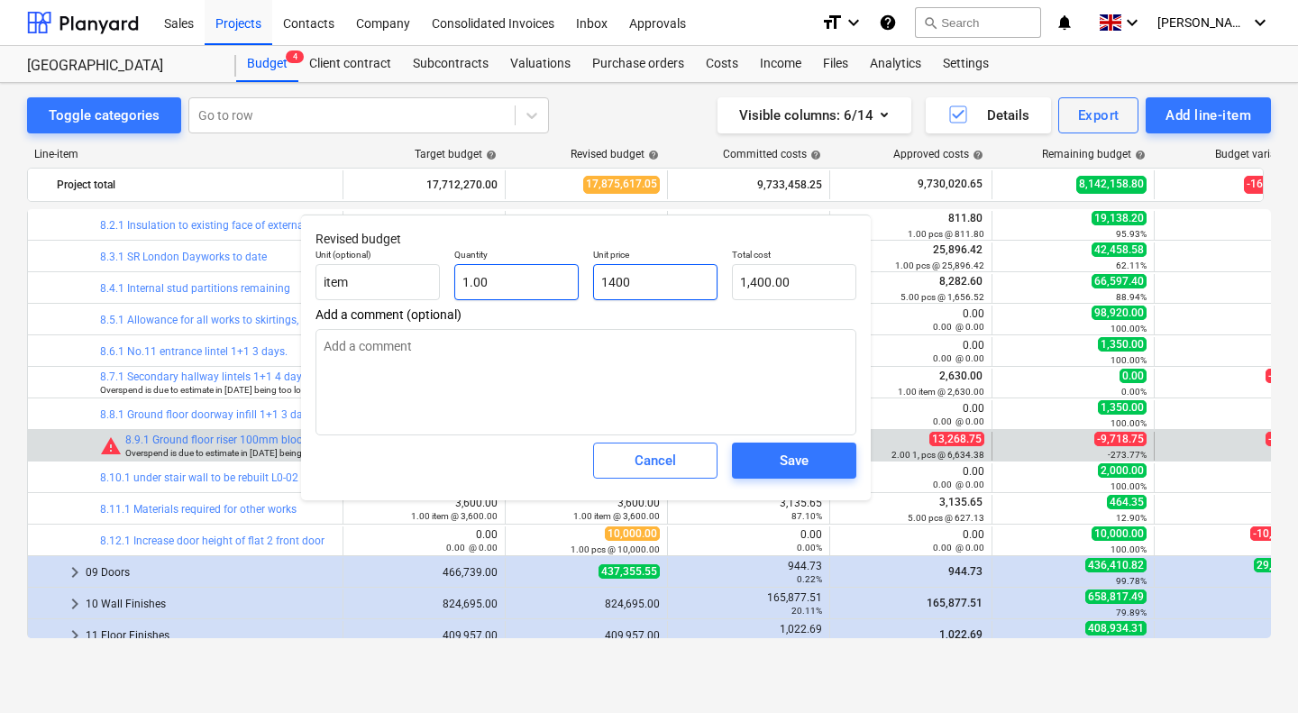
type textarea "x"
type input "14000"
type input "14,000.00"
type input "14000"
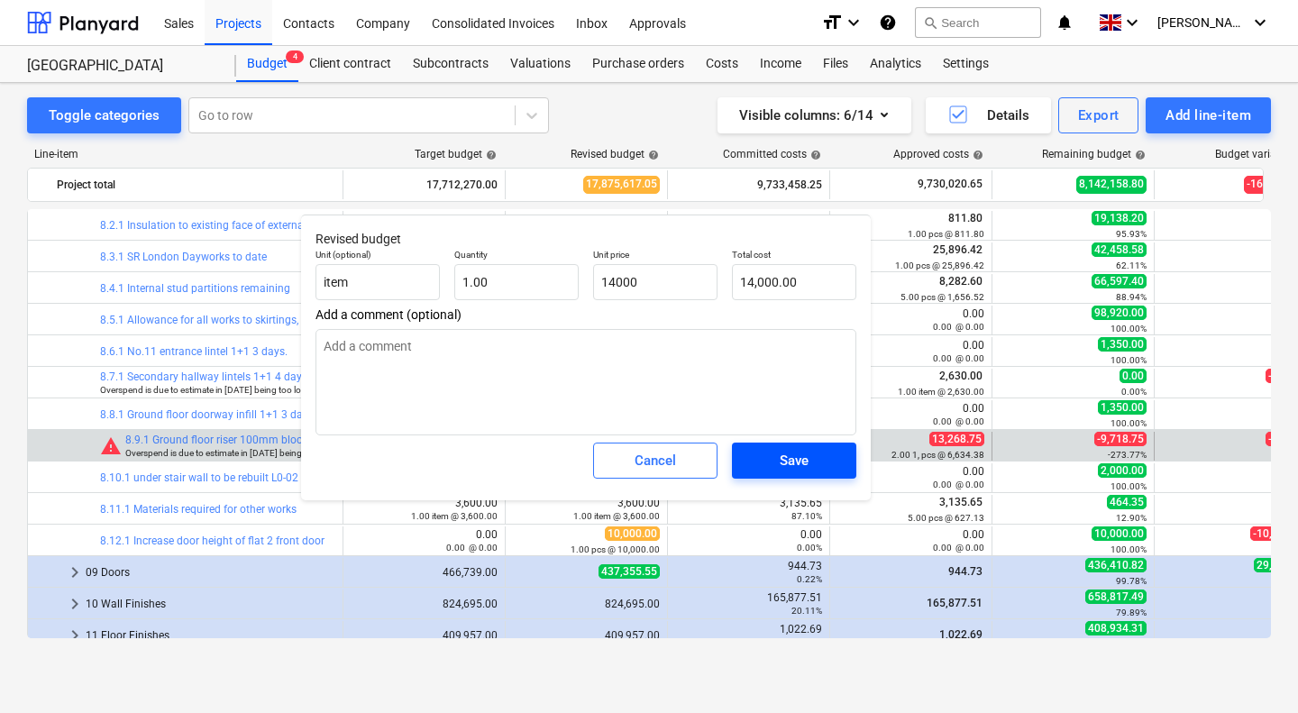
type textarea "x"
type input "14,000.00"
click at [793, 453] on div "Save" at bounding box center [793, 460] width 29 height 23
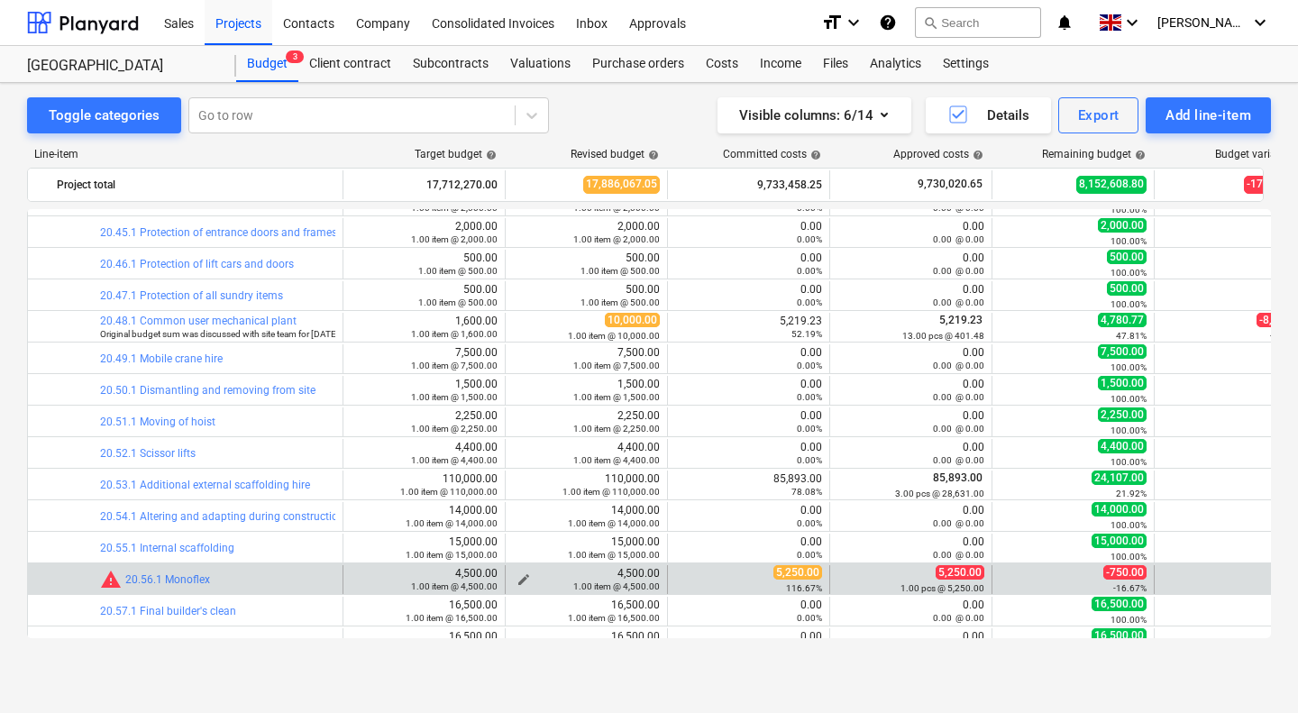
scroll to position [3001, 0]
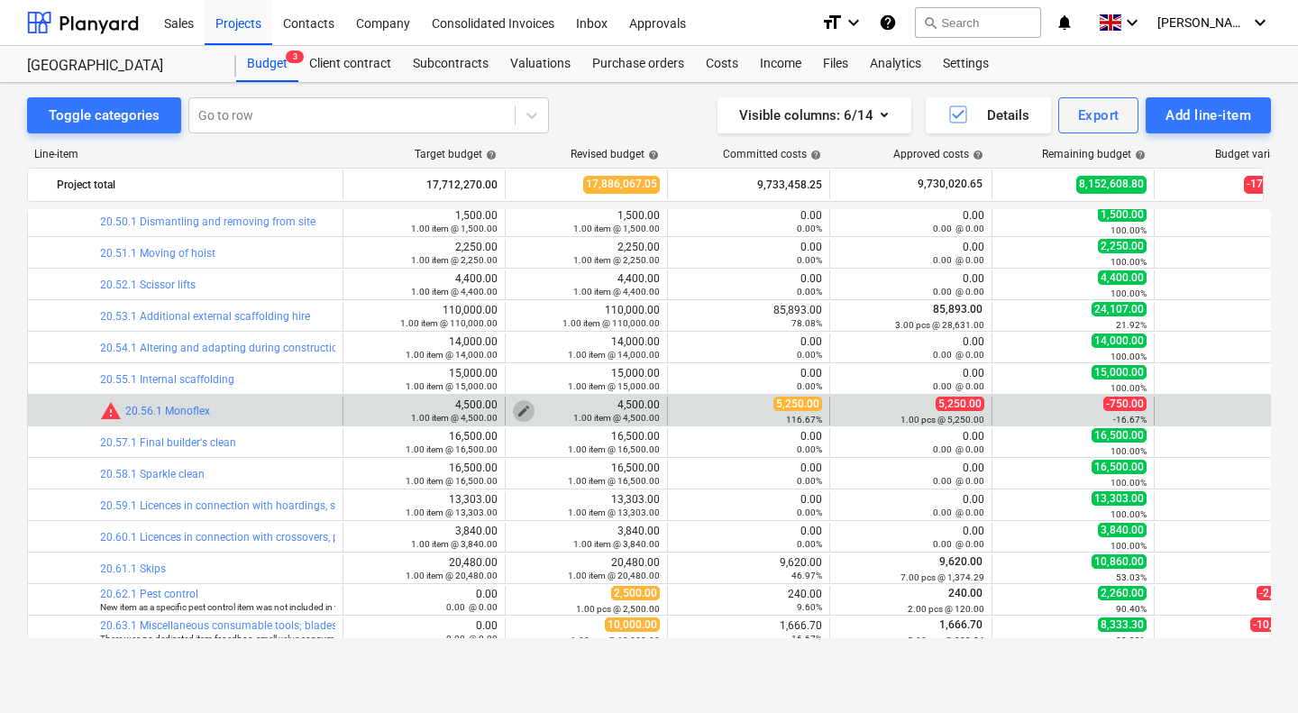
click at [524, 406] on span "edit" at bounding box center [523, 411] width 14 height 14
type textarea "x"
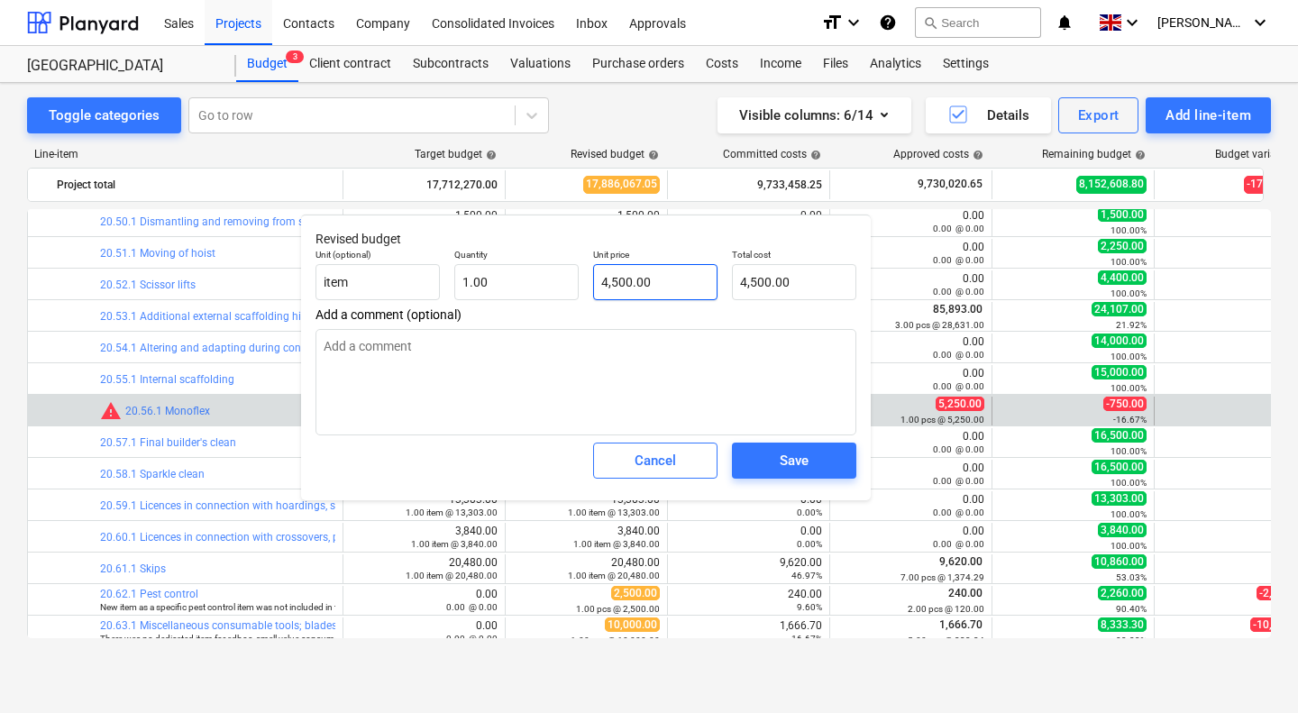
type input "4500"
click at [657, 278] on input "4500" at bounding box center [655, 282] width 124 height 36
type textarea "x"
type input "450"
type input "450.00"
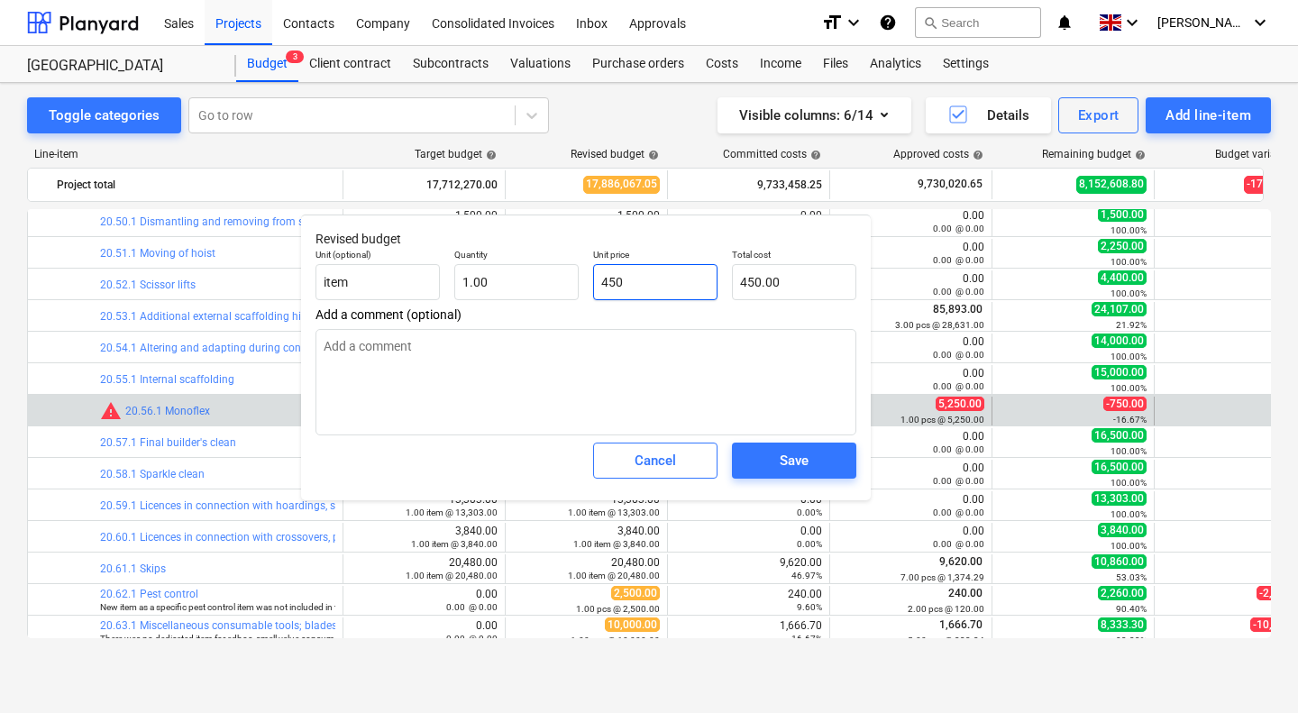
type textarea "x"
type input "45"
type input "45.00"
type textarea "x"
type input "4"
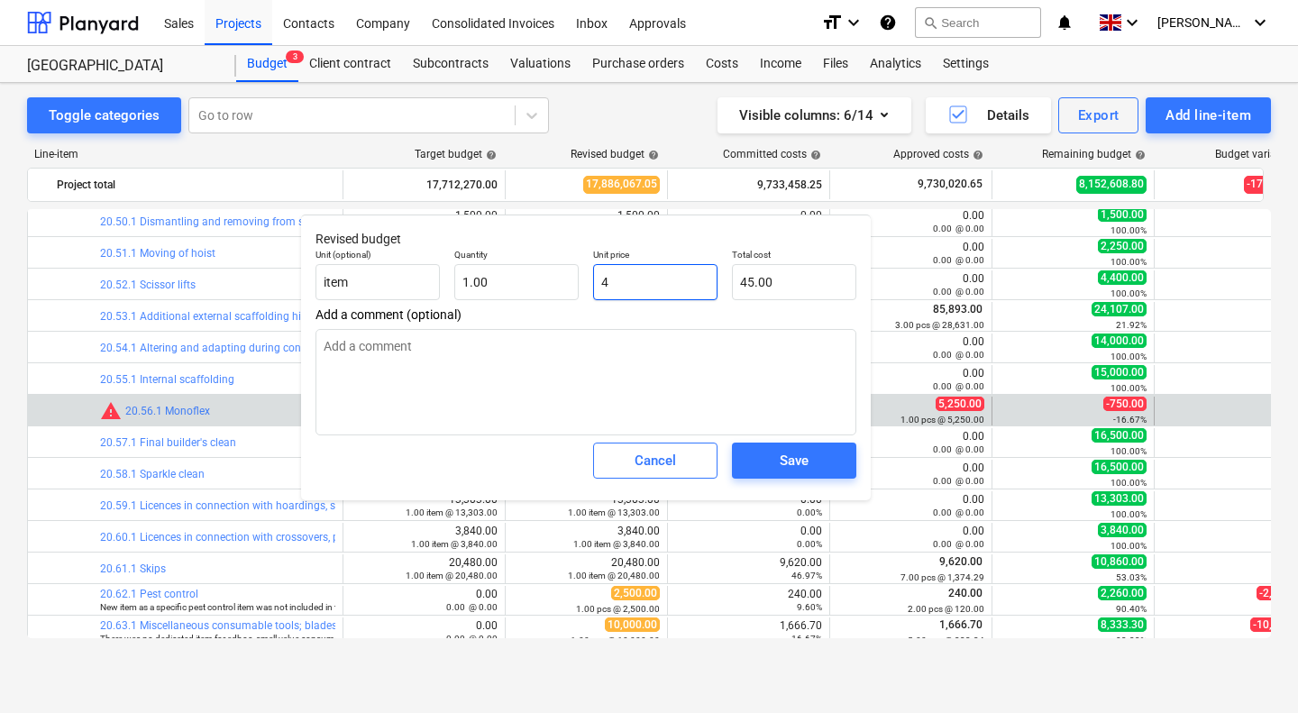
type input "4.00"
type textarea "x"
type input "0.00"
type textarea "x"
type input "6"
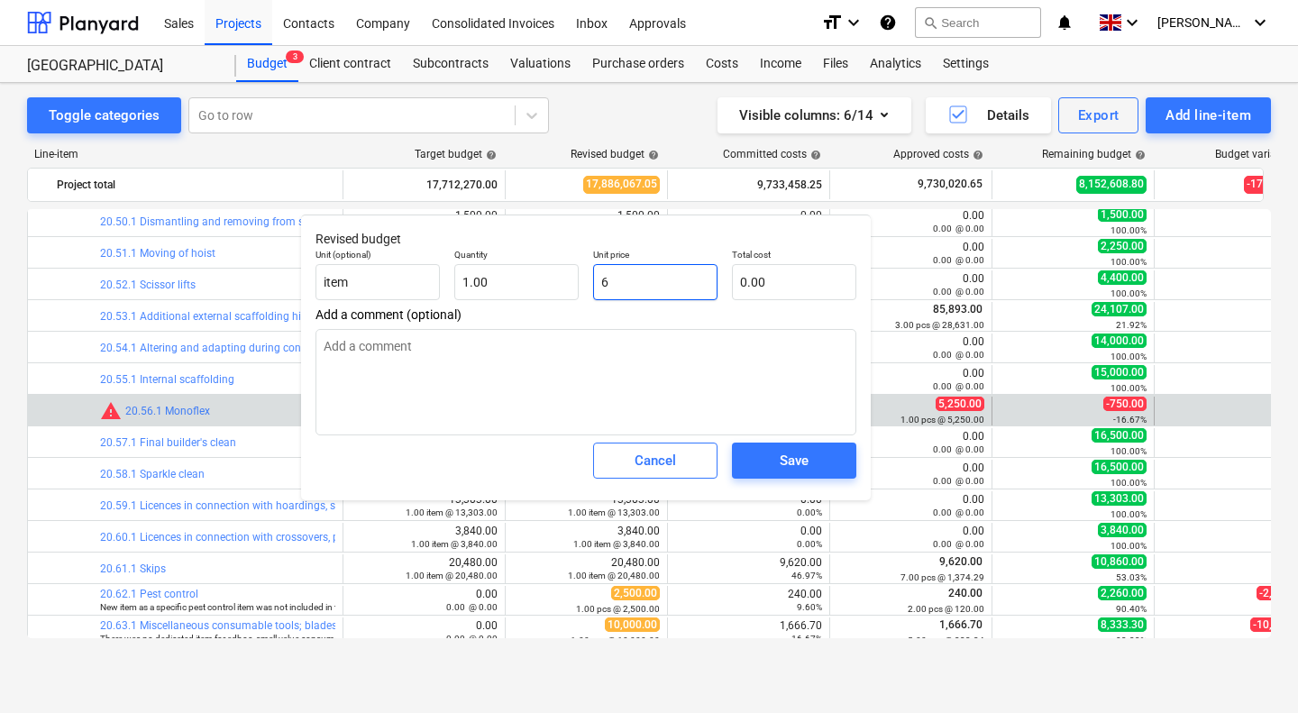
type input "6.00"
type textarea "x"
type input "62"
type input "62.00"
type textarea "x"
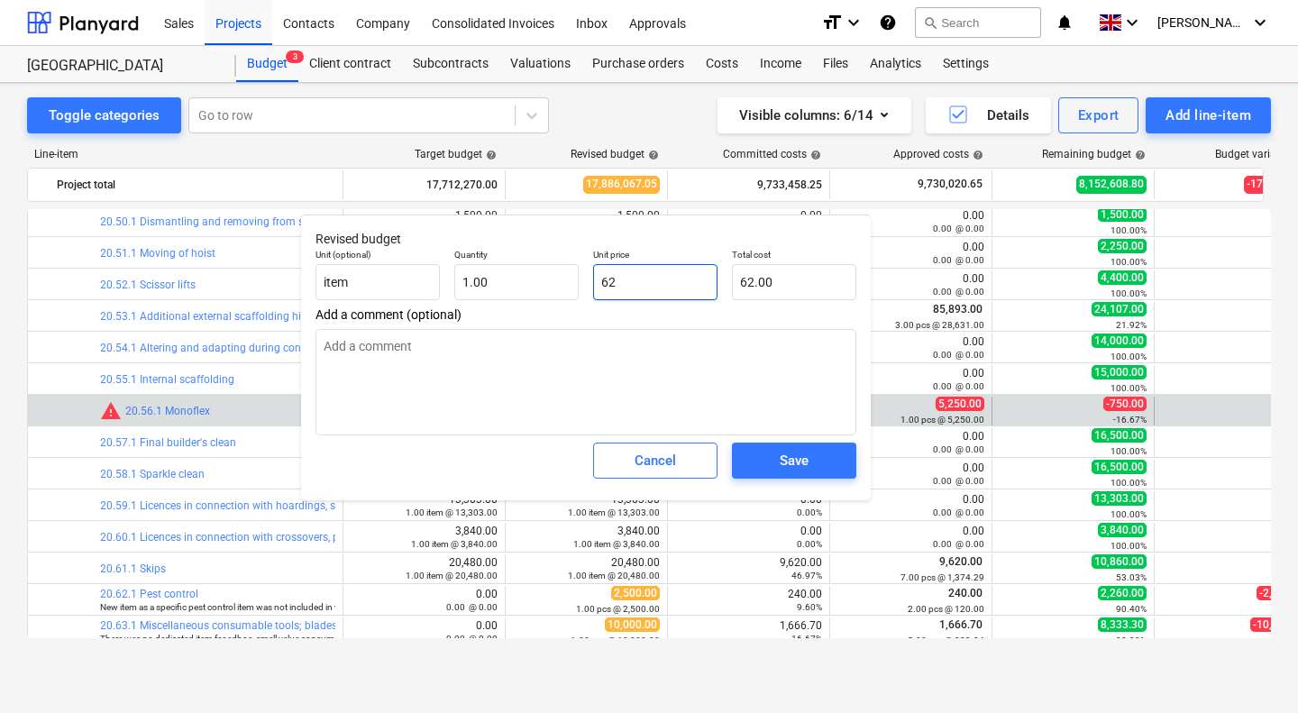
type input "625"
type input "625.00"
type textarea "x"
type input "6250"
type input "6,250.00"
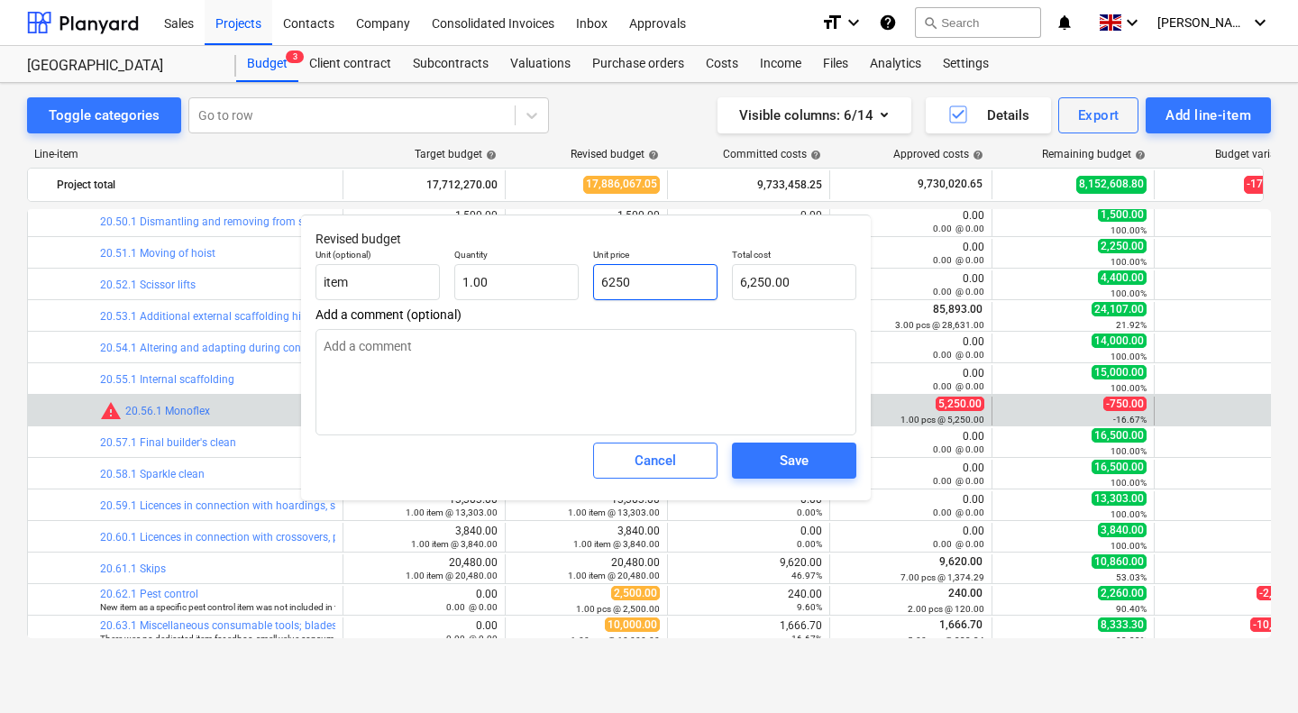
type textarea "x"
type input "625"
type input "625.00"
type textarea "x"
type input "62"
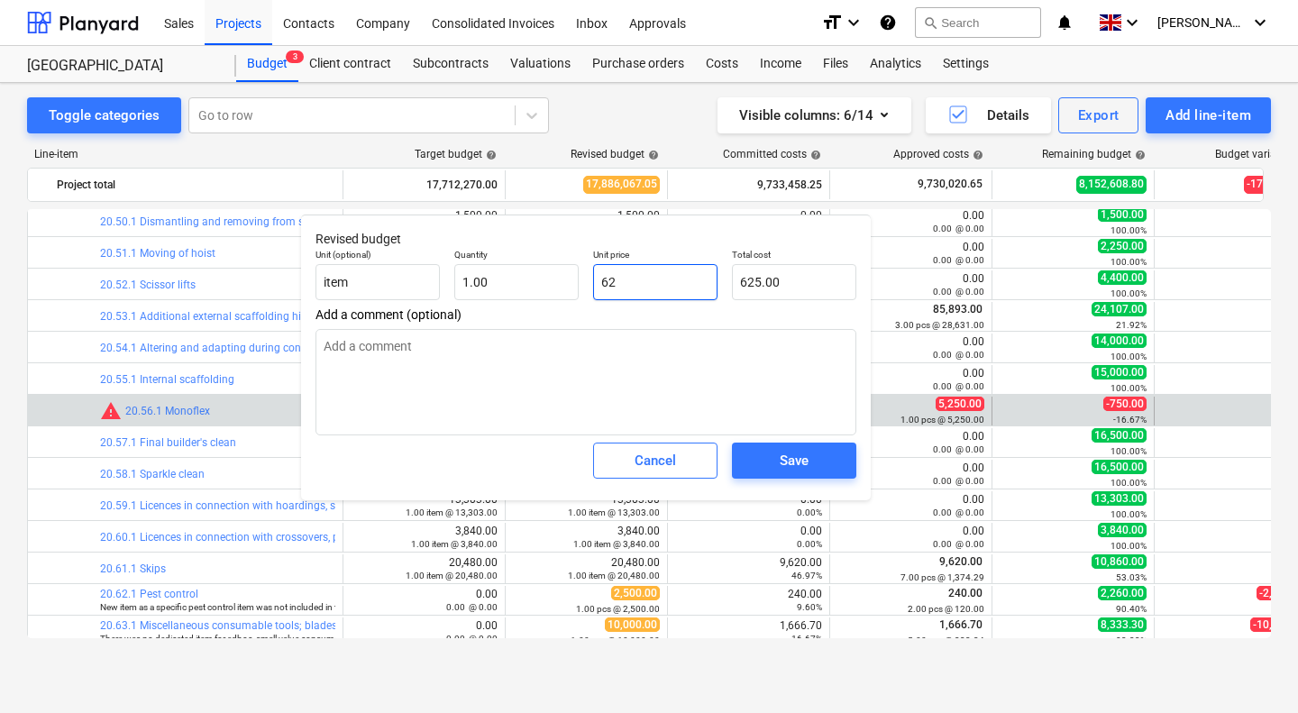
type input "62.00"
type textarea "x"
type input "6"
type input "6.00"
type textarea "x"
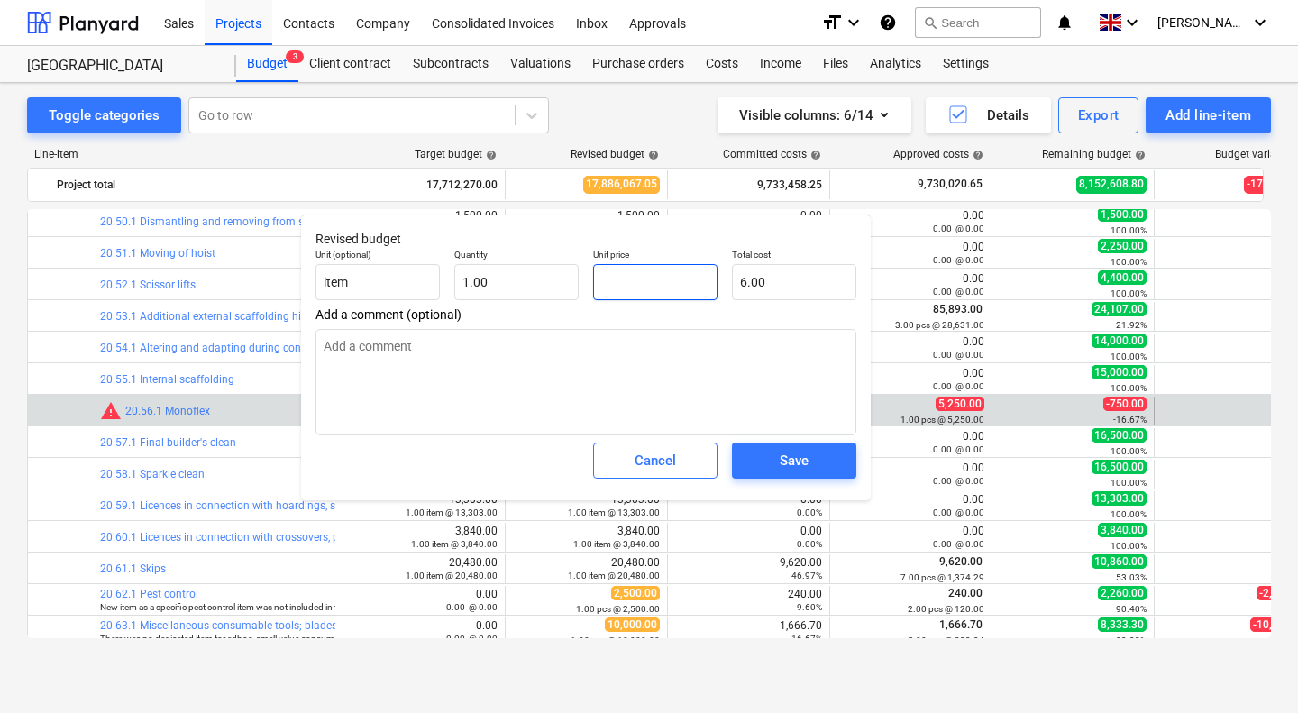
type input "0.00"
type textarea "x"
type input "5"
type input "5.00"
type textarea "x"
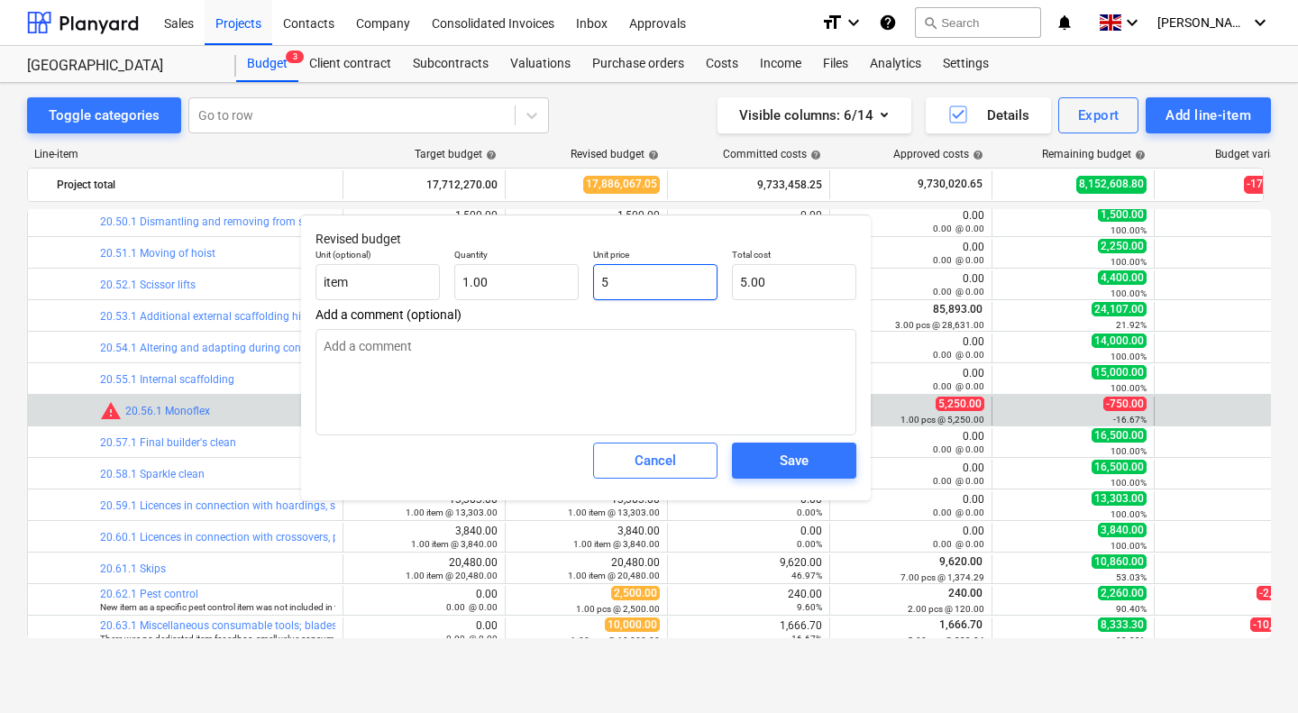
type input "52"
type input "52.00"
type textarea "x"
type input "525"
type input "525.00"
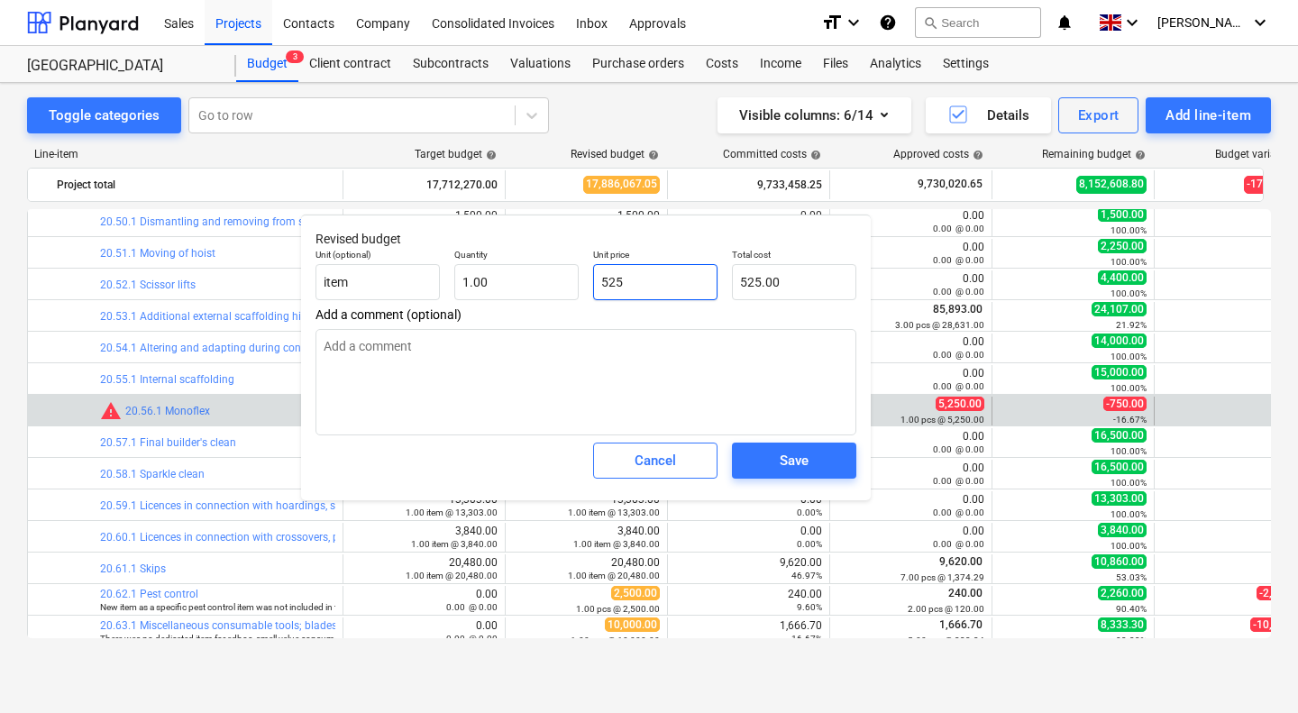
type textarea "x"
type input "5250"
type input "5,250.00"
type input "5250"
type textarea "x"
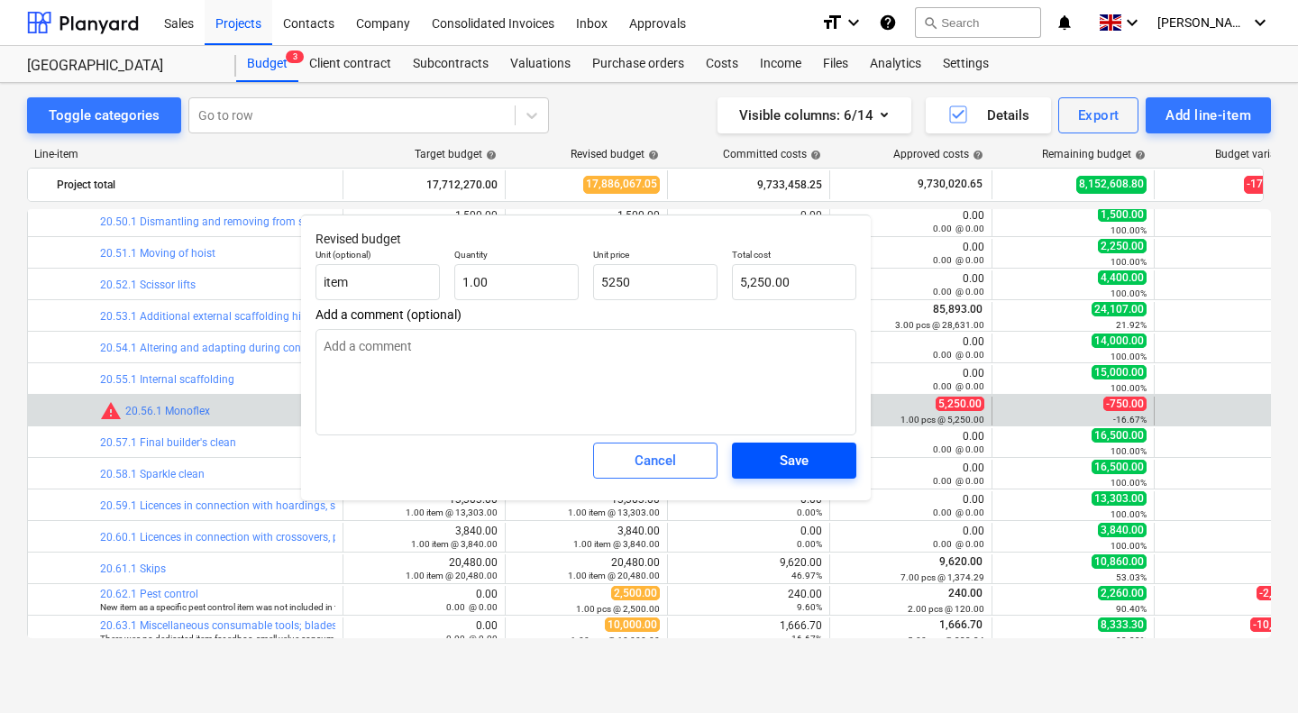
type input "5,250.00"
click at [806, 457] on div "Save" at bounding box center [793, 460] width 29 height 23
type textarea "x"
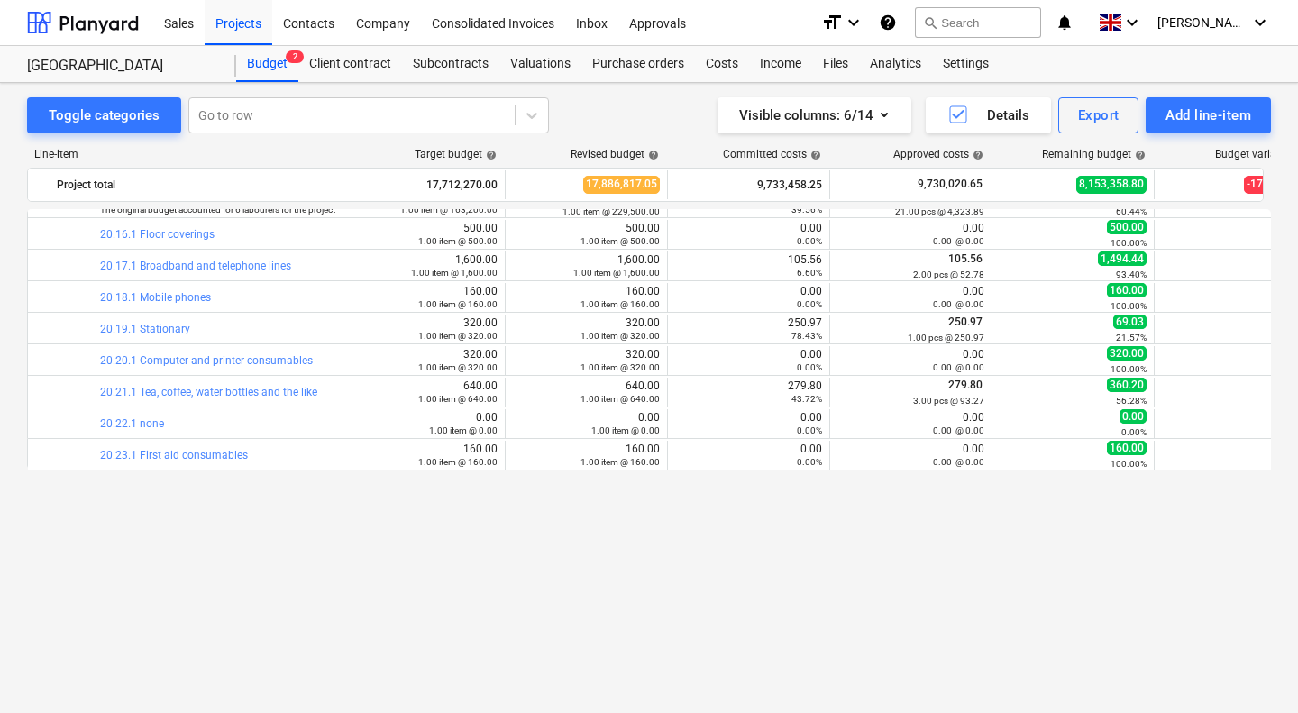
scroll to position [1091, 0]
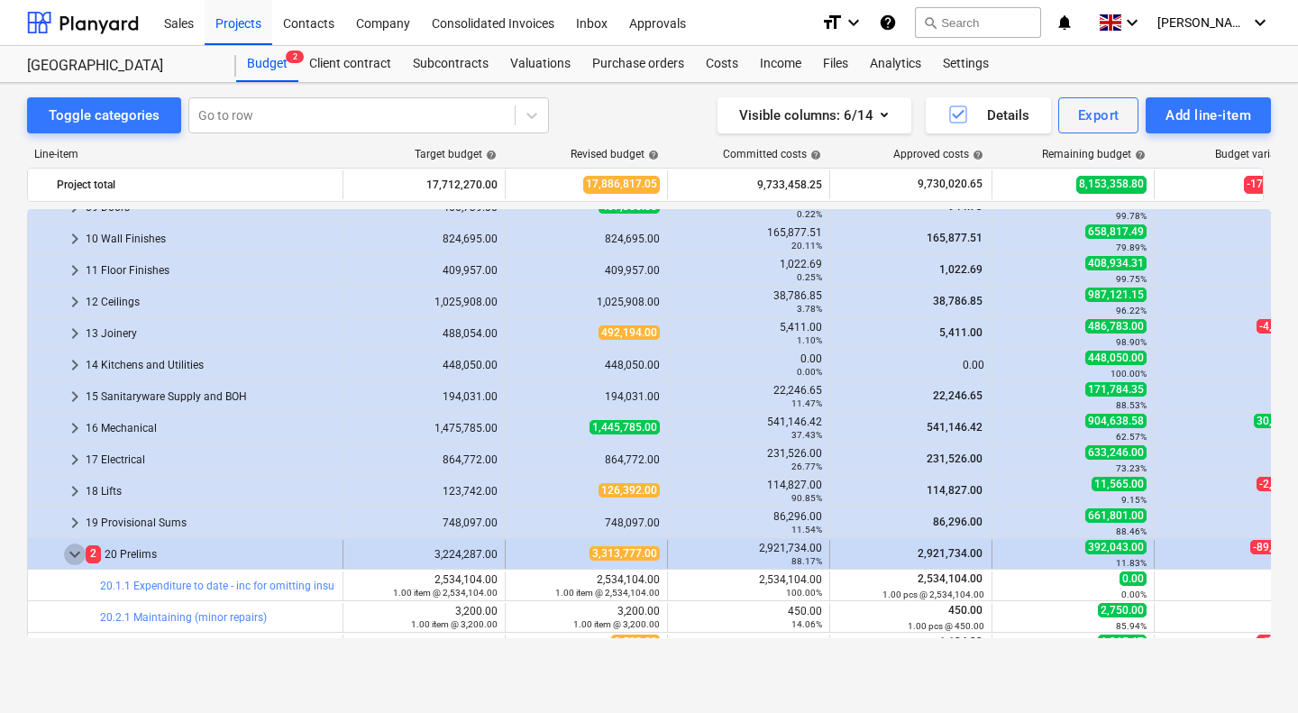
click at [73, 549] on span "keyboard_arrow_down" at bounding box center [75, 554] width 22 height 22
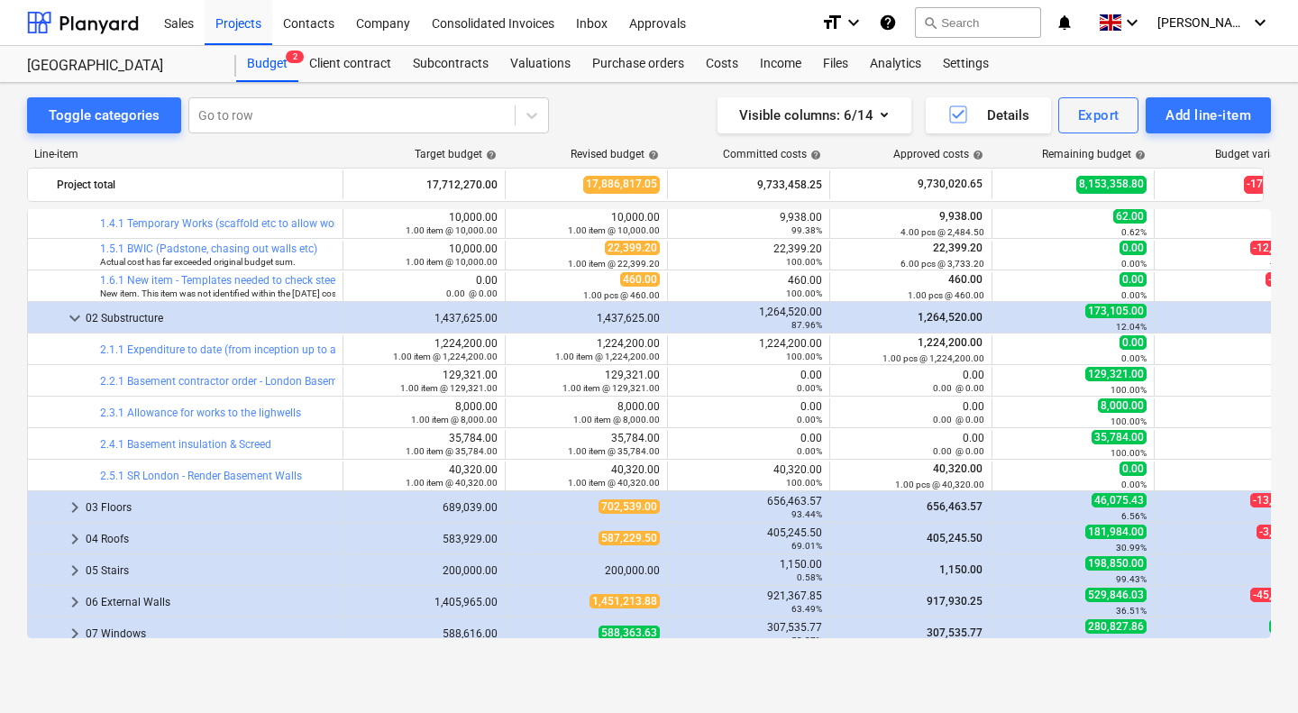
scroll to position [0, 0]
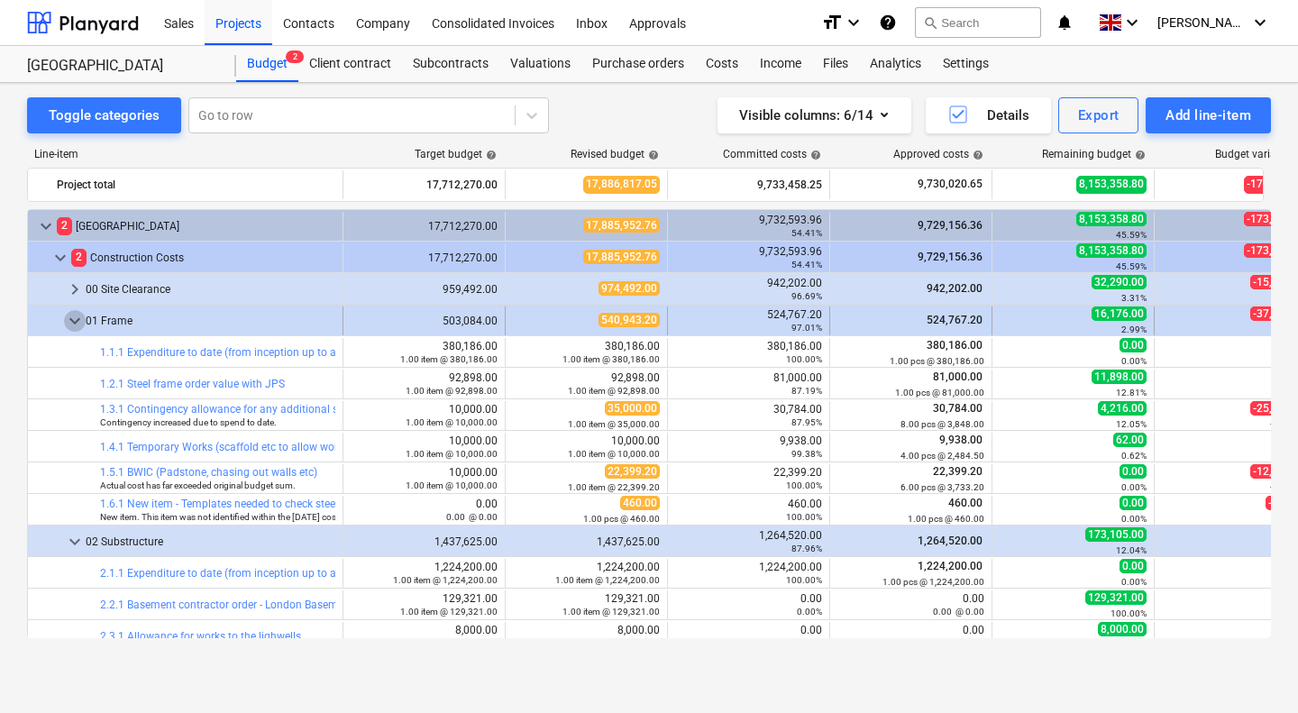
click at [76, 315] on span "keyboard_arrow_down" at bounding box center [75, 321] width 22 height 22
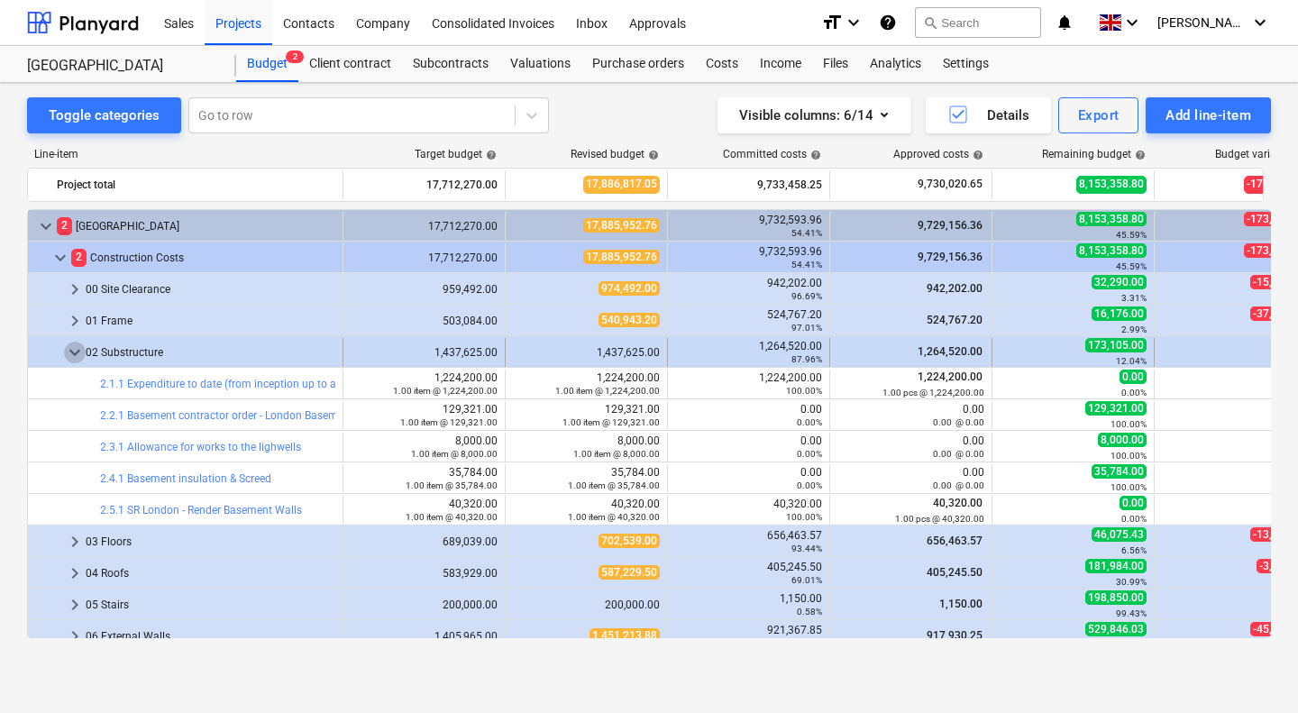
click at [68, 353] on span "keyboard_arrow_down" at bounding box center [75, 353] width 22 height 22
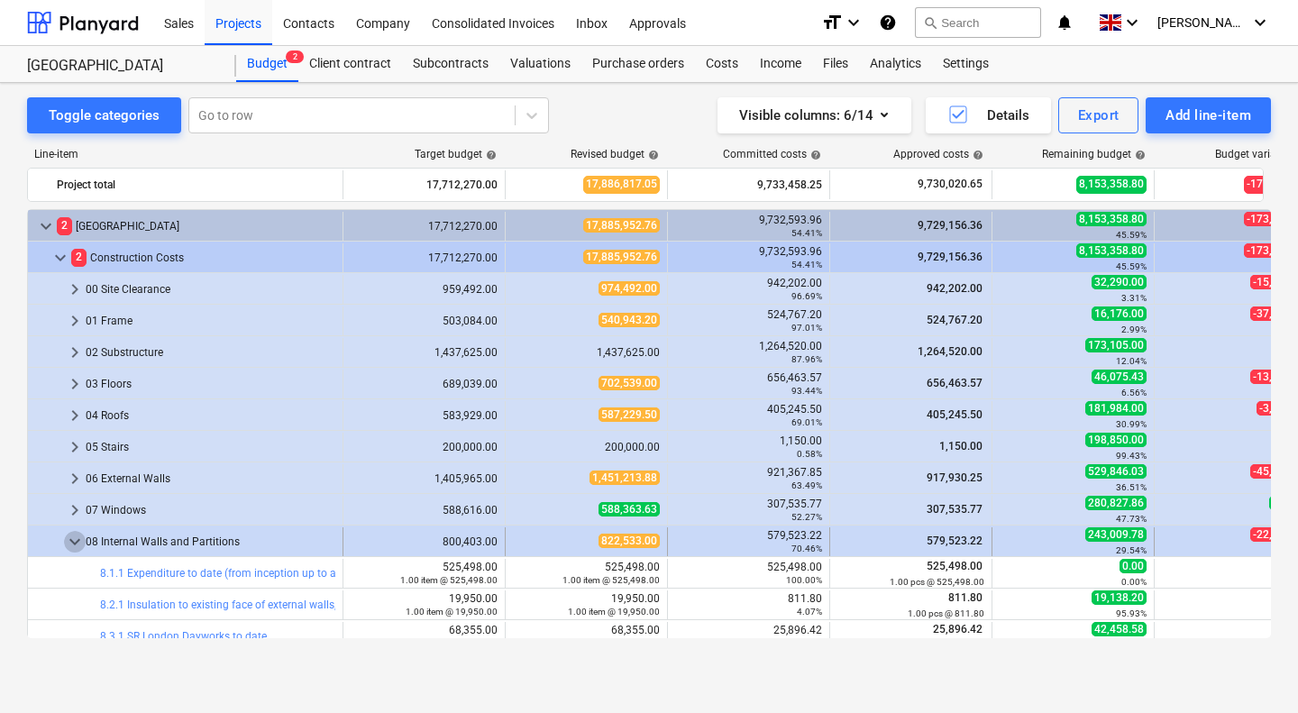
click at [77, 539] on span "keyboard_arrow_down" at bounding box center [75, 542] width 22 height 22
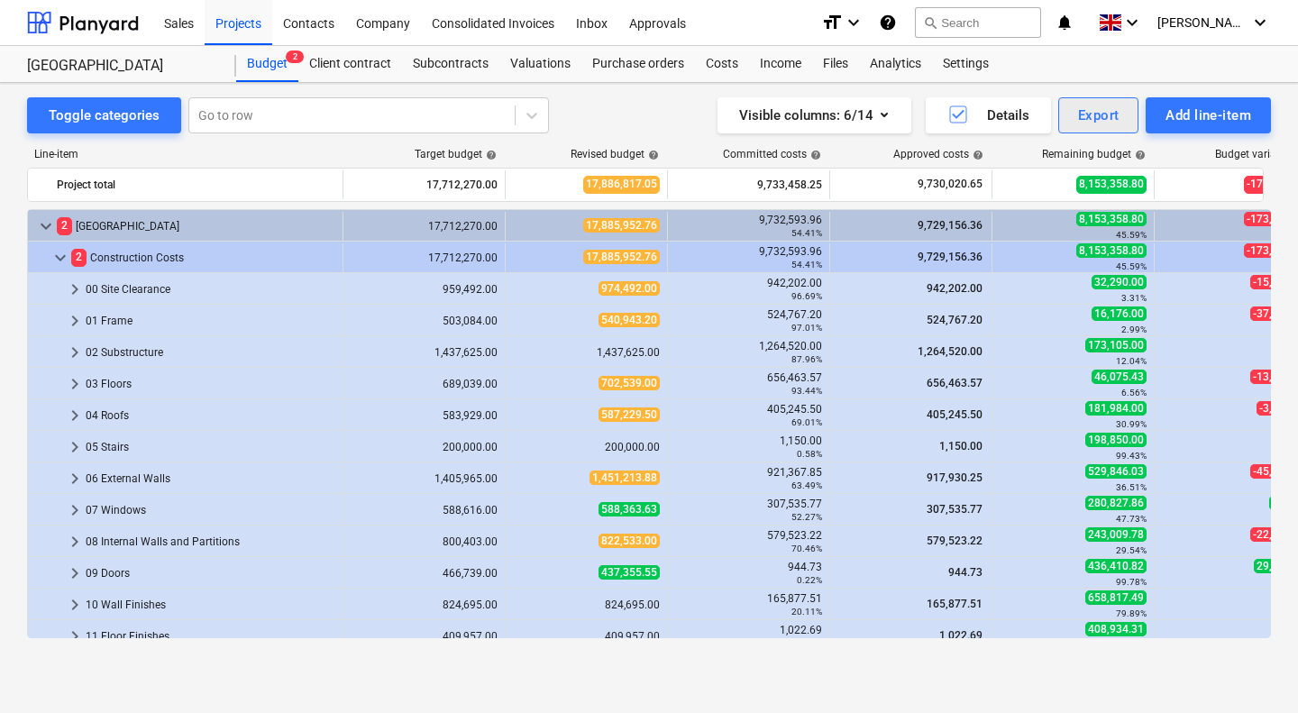
click at [1098, 113] on div "Export" at bounding box center [1098, 115] width 41 height 23
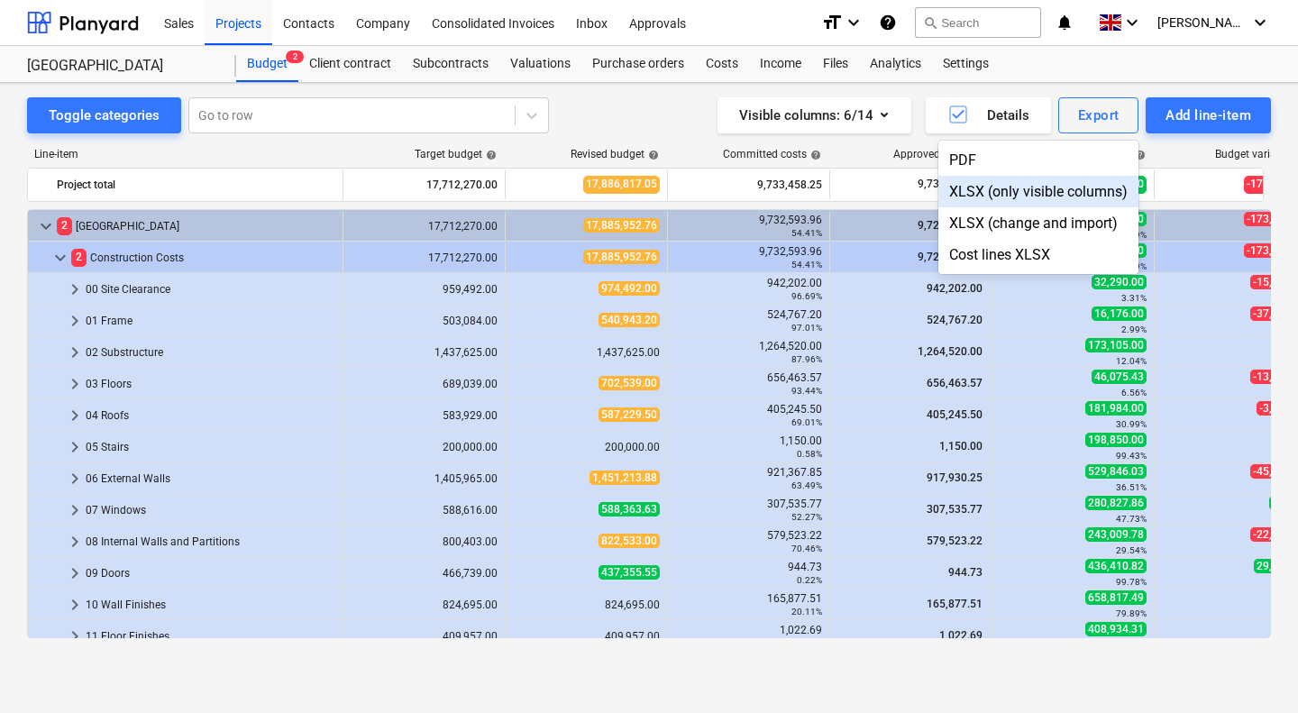
click at [1038, 192] on div "XLSX (only visible columns)" at bounding box center [1038, 192] width 200 height 32
